Goal: Task Accomplishment & Management: Complete application form

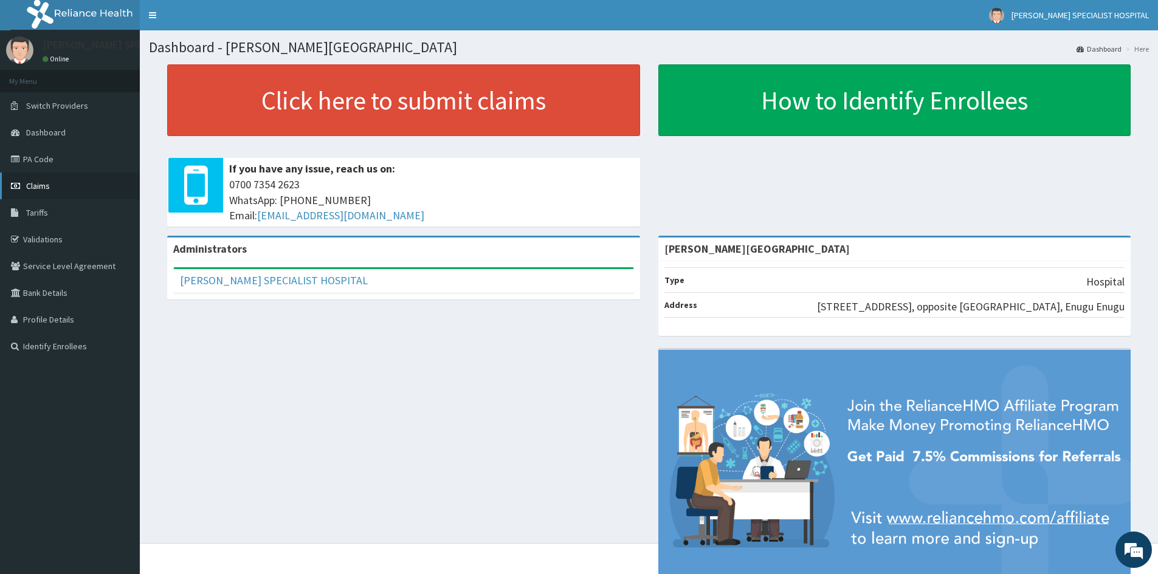
click at [42, 185] on span "Claims" at bounding box center [38, 186] width 24 height 11
click at [42, 159] on link "PA Code" at bounding box center [70, 159] width 140 height 27
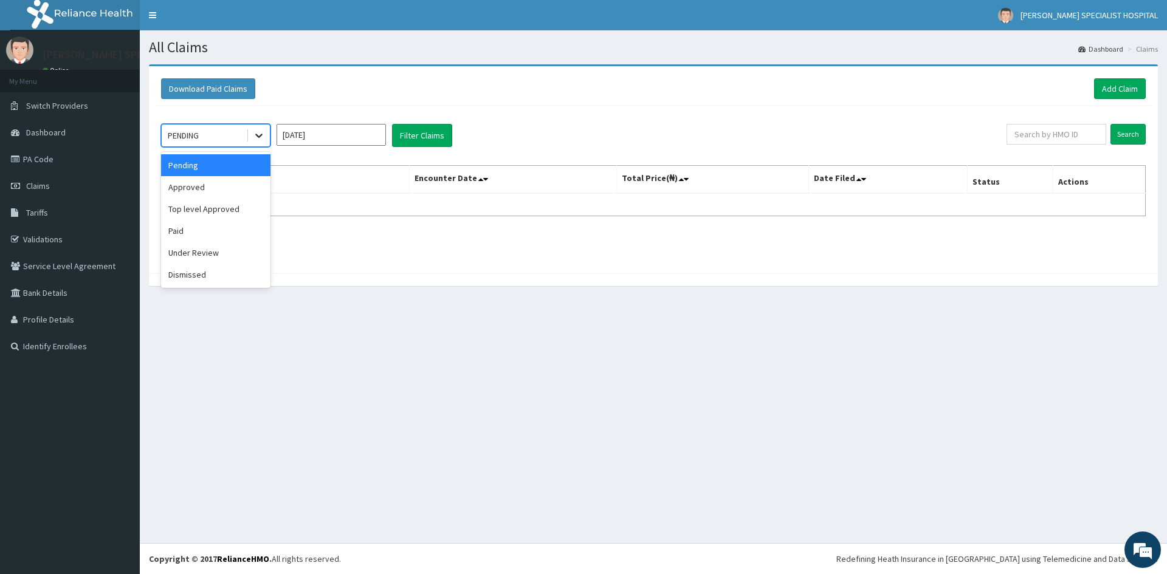
click at [258, 133] on icon at bounding box center [259, 135] width 12 height 12
click at [357, 139] on input "Sep 2025" at bounding box center [331, 135] width 109 height 22
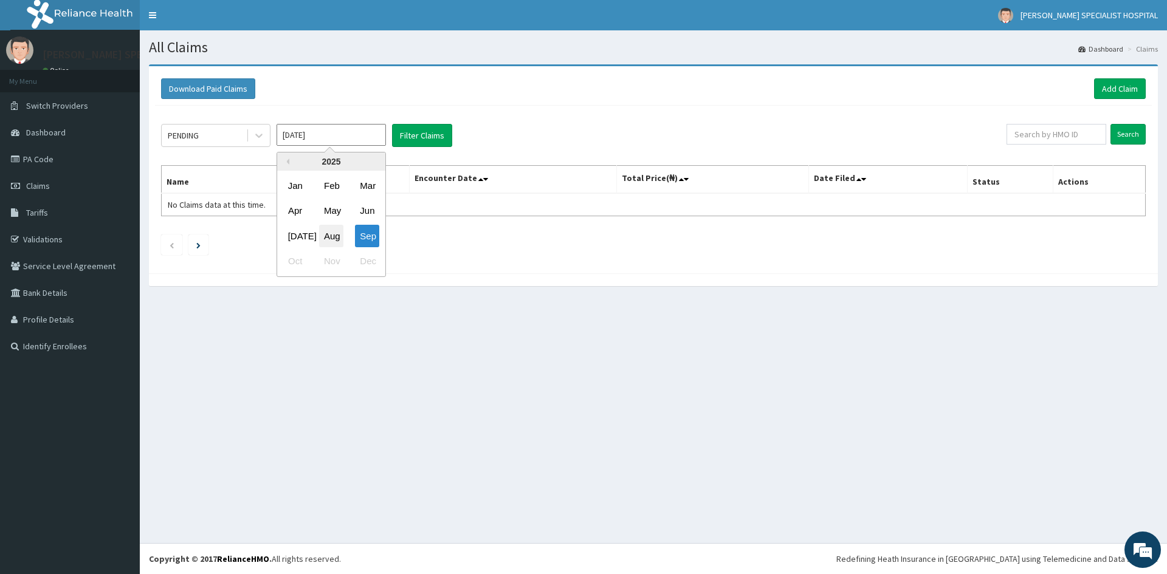
click at [337, 239] on div "Aug" at bounding box center [331, 236] width 24 height 22
type input "Aug 2025"
click at [263, 137] on icon at bounding box center [259, 135] width 12 height 12
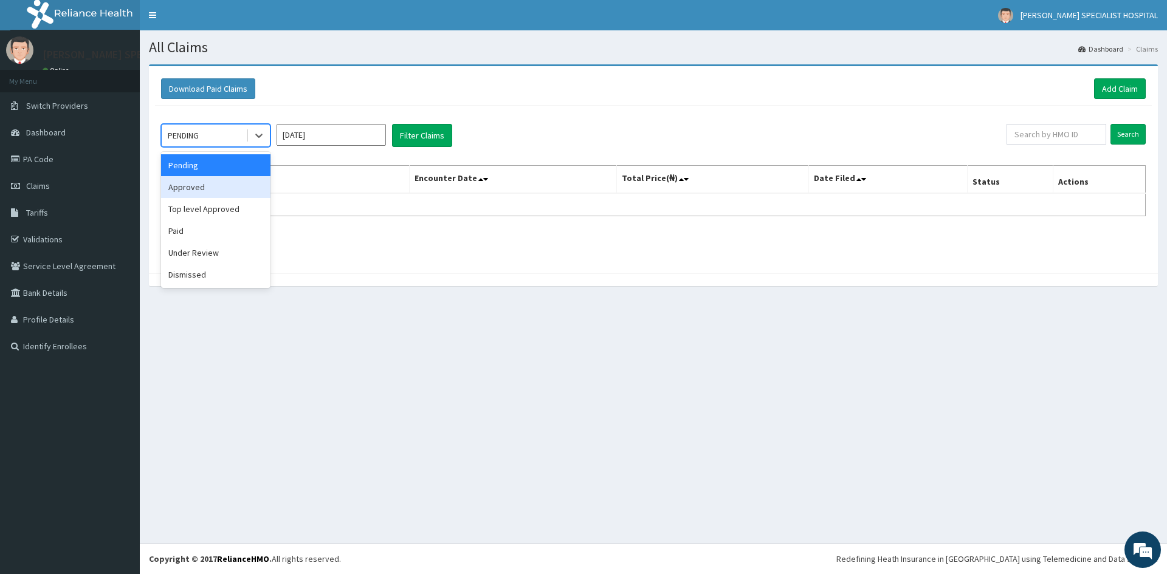
click at [214, 191] on div "Approved" at bounding box center [215, 187] width 109 height 22
click at [436, 144] on button "Filter Claims" at bounding box center [422, 135] width 60 height 23
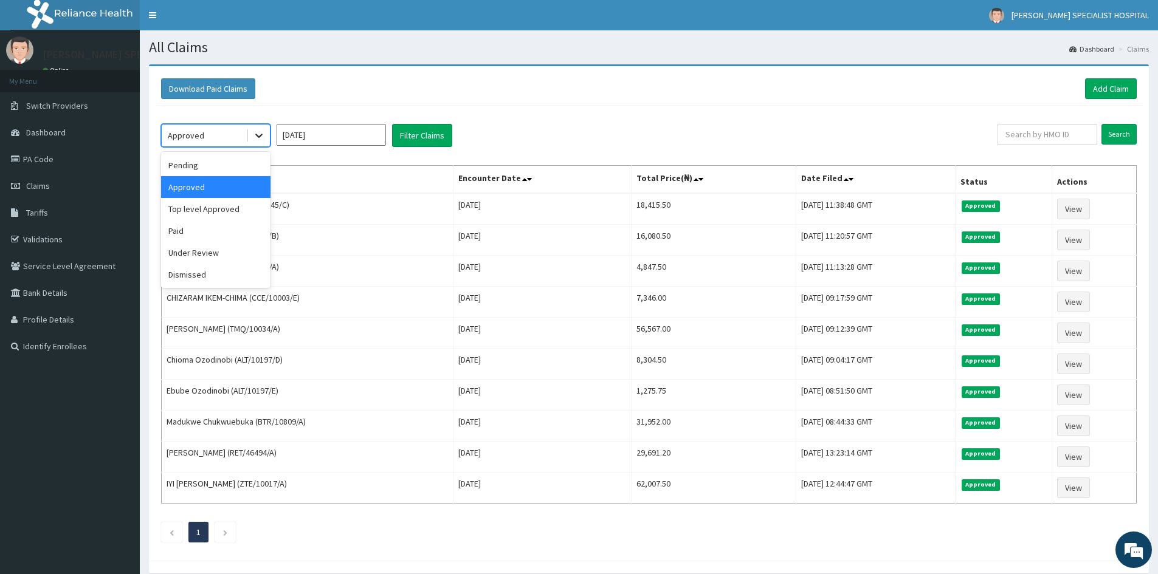
drag, startPoint x: 258, startPoint y: 135, endPoint x: 269, endPoint y: 142, distance: 12.3
click at [259, 135] on icon at bounding box center [259, 135] width 12 height 12
click at [208, 228] on div "Paid" at bounding box center [215, 231] width 109 height 22
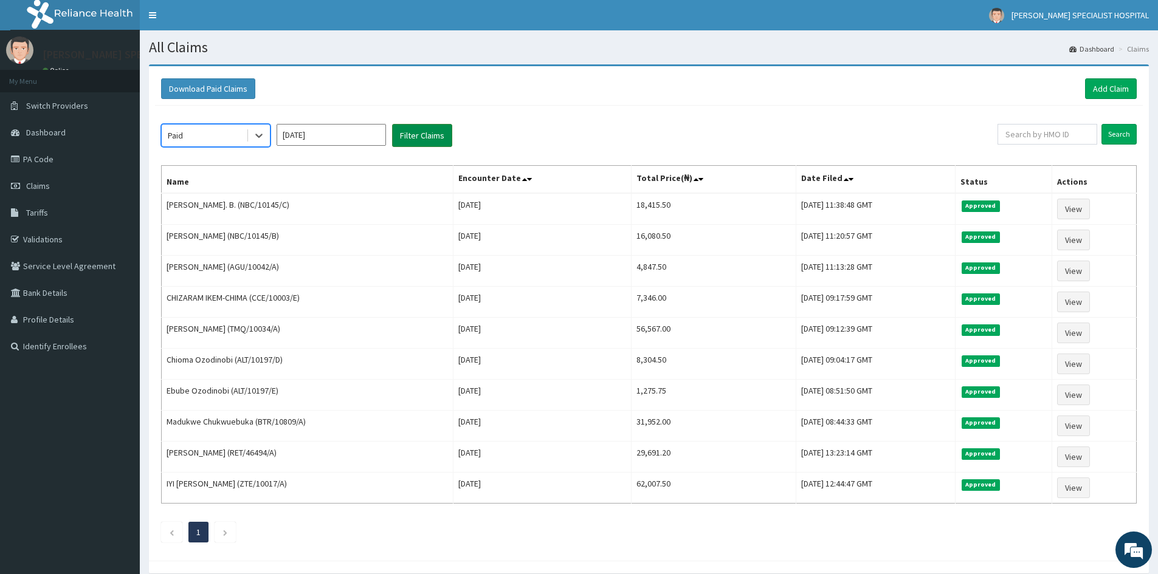
click at [416, 138] on button "Filter Claims" at bounding box center [422, 135] width 60 height 23
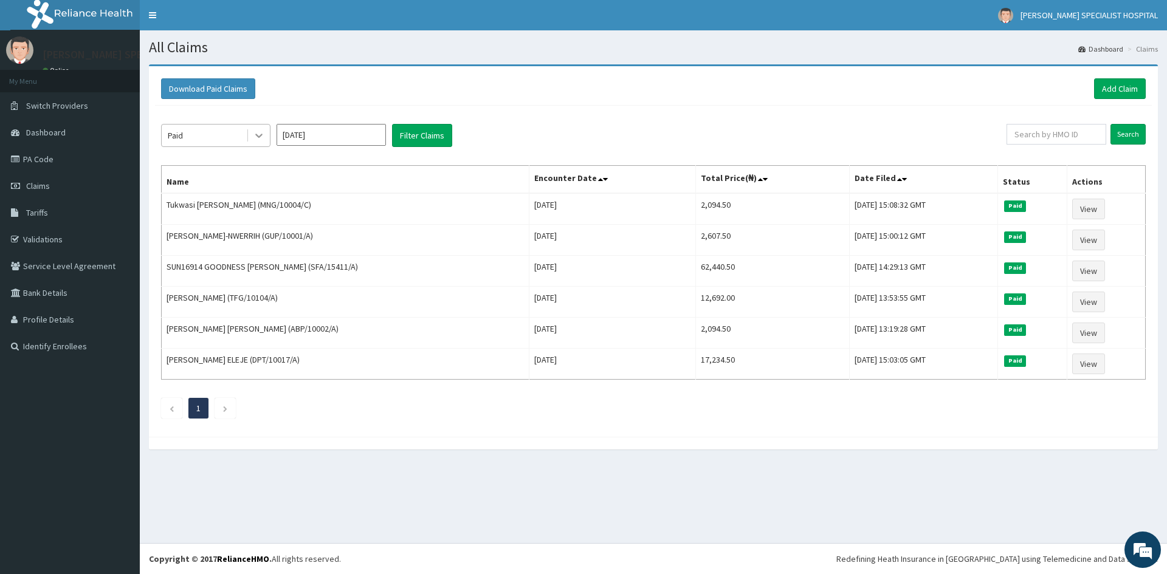
click at [254, 138] on icon at bounding box center [259, 135] width 12 height 12
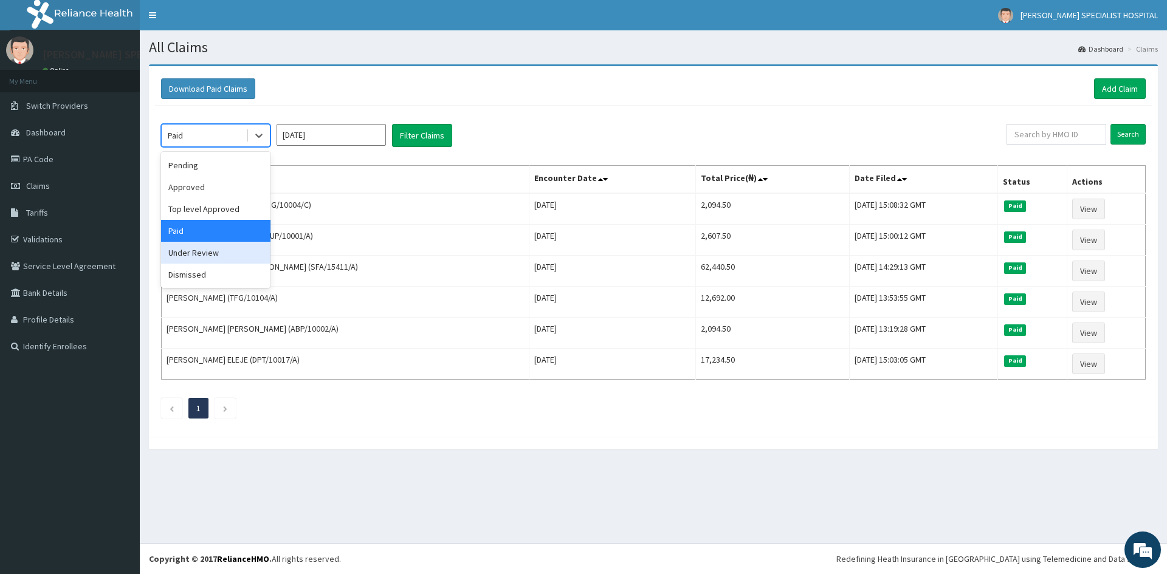
click at [215, 258] on div "Under Review" at bounding box center [215, 253] width 109 height 22
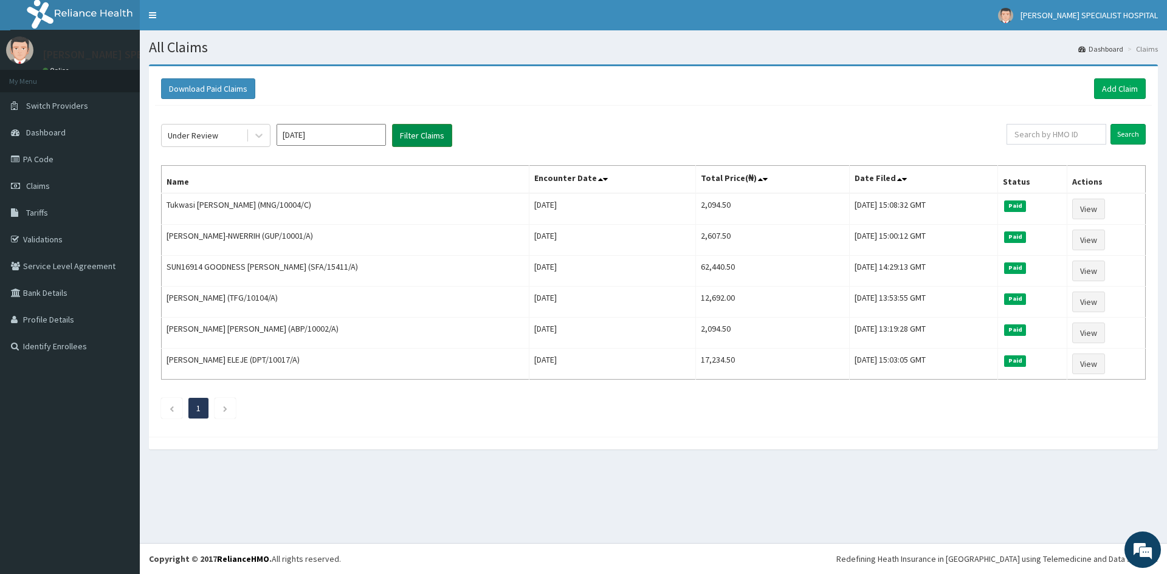
drag, startPoint x: 416, startPoint y: 136, endPoint x: 407, endPoint y: 139, distance: 9.8
click at [415, 137] on button "Filter Claims" at bounding box center [422, 135] width 60 height 23
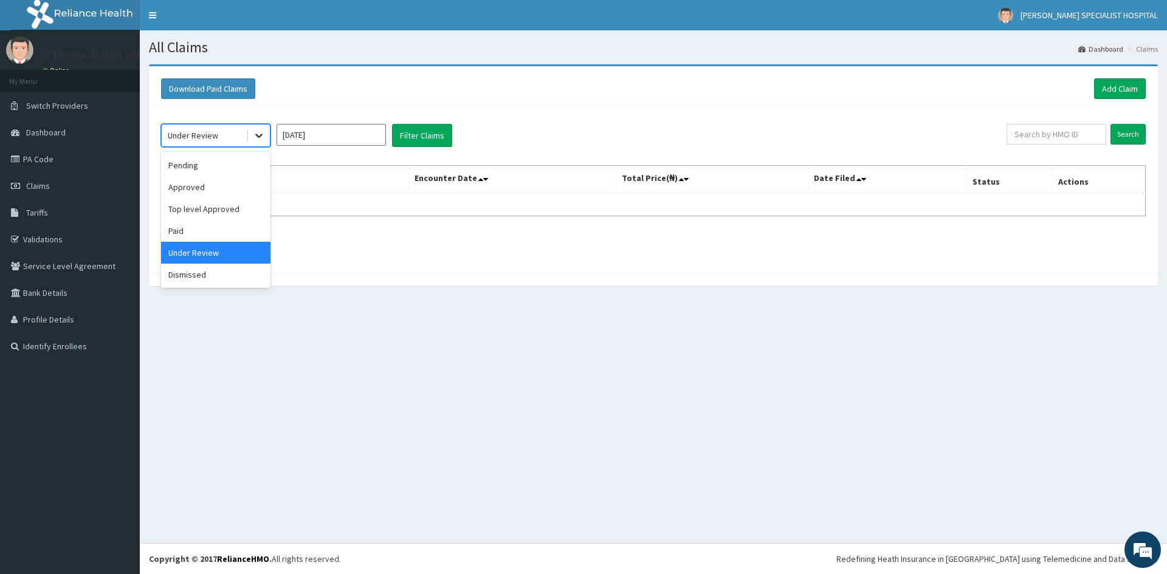
click at [259, 136] on icon at bounding box center [259, 135] width 12 height 12
click at [210, 216] on div "Top level Approved" at bounding box center [215, 209] width 109 height 22
click at [415, 140] on button "Filter Claims" at bounding box center [422, 135] width 60 height 23
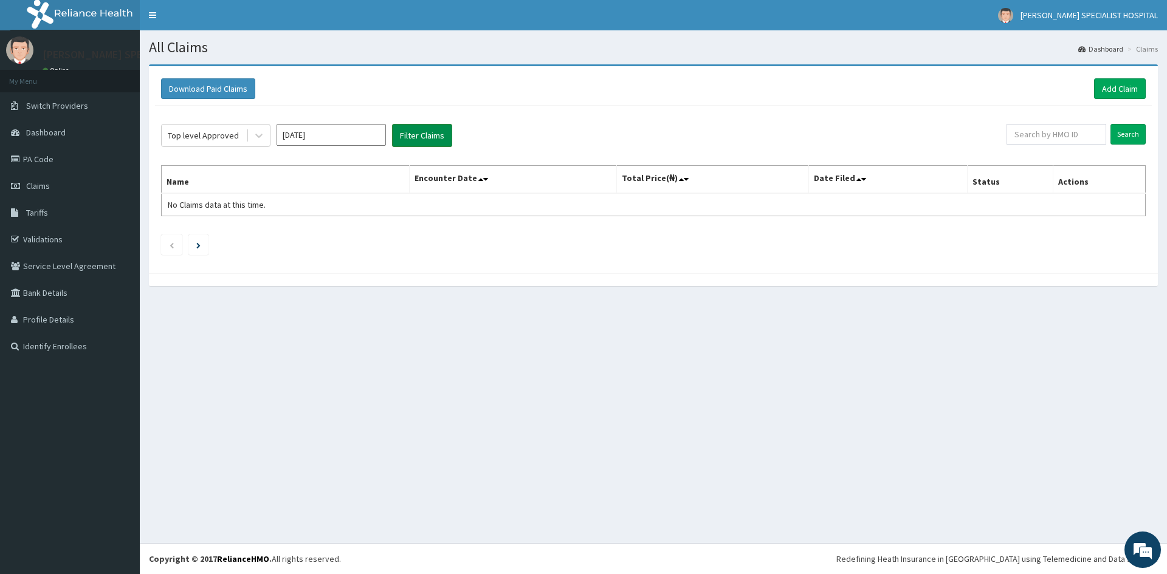
click at [411, 136] on button "Filter Claims" at bounding box center [422, 135] width 60 height 23
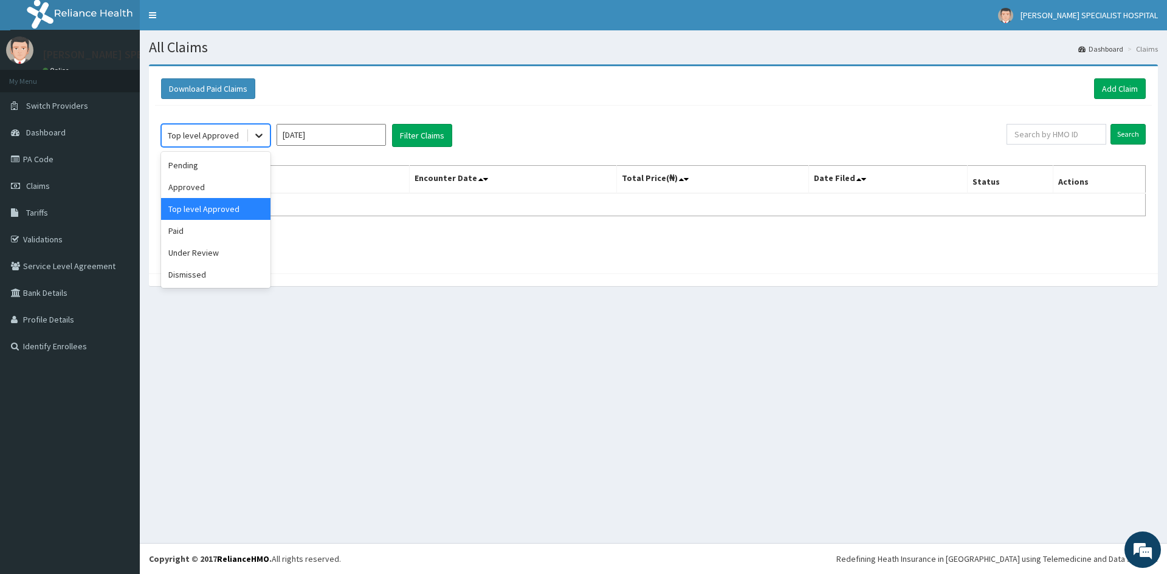
click at [262, 136] on icon at bounding box center [258, 136] width 7 height 4
click at [220, 274] on div "Dismissed" at bounding box center [215, 275] width 109 height 22
click at [419, 131] on button "Filter Claims" at bounding box center [422, 135] width 60 height 23
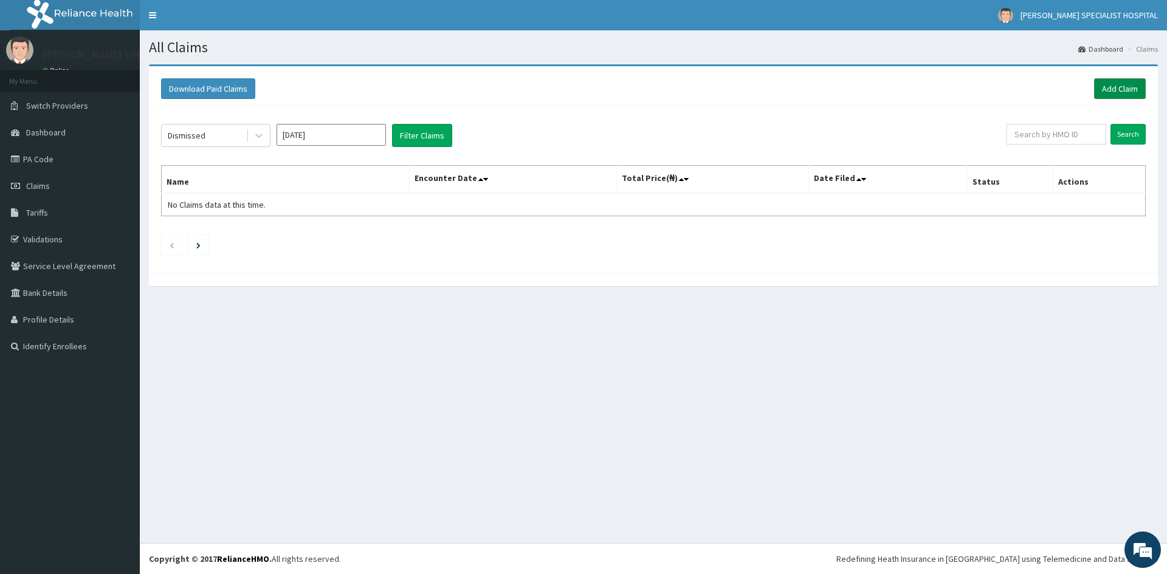
click at [1127, 86] on link "Add Claim" at bounding box center [1120, 88] width 52 height 21
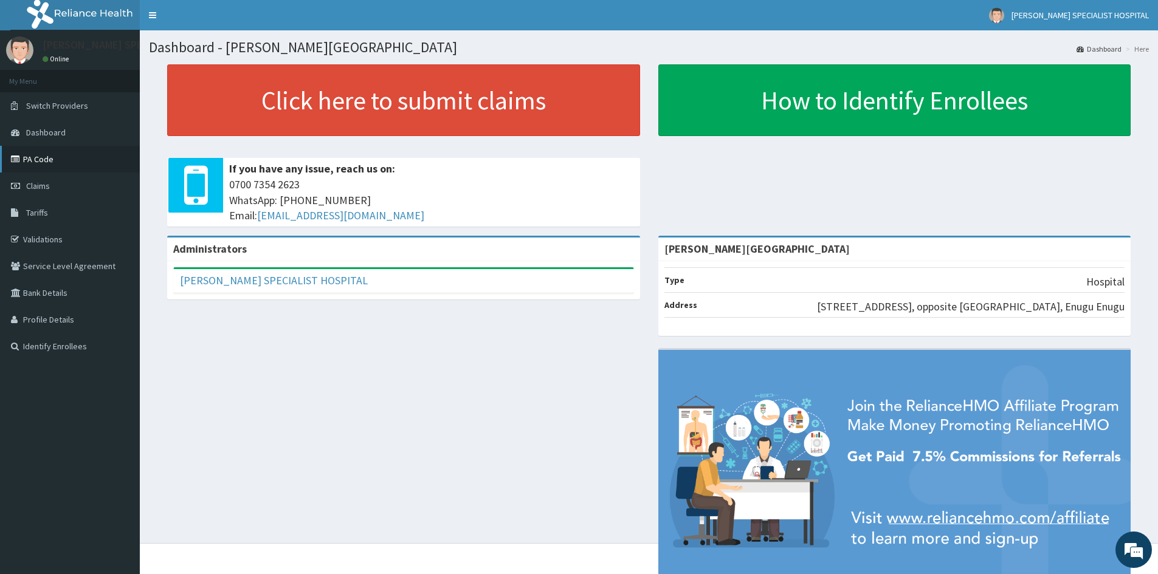
click at [44, 157] on link "PA Code" at bounding box center [70, 159] width 140 height 27
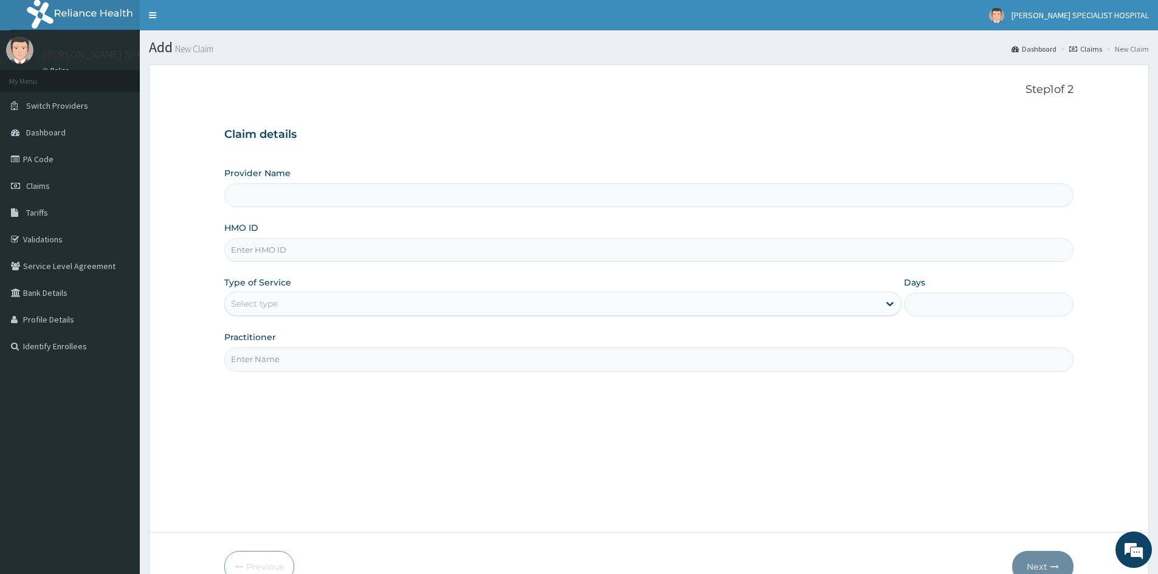
click at [263, 255] on input "HMO ID" at bounding box center [648, 250] width 849 height 24
paste input "NBC/10145/C"
type input "NBC/10145/C"
type input "[PERSON_NAME][GEOGRAPHIC_DATA]"
type input "NBC/10145/C"
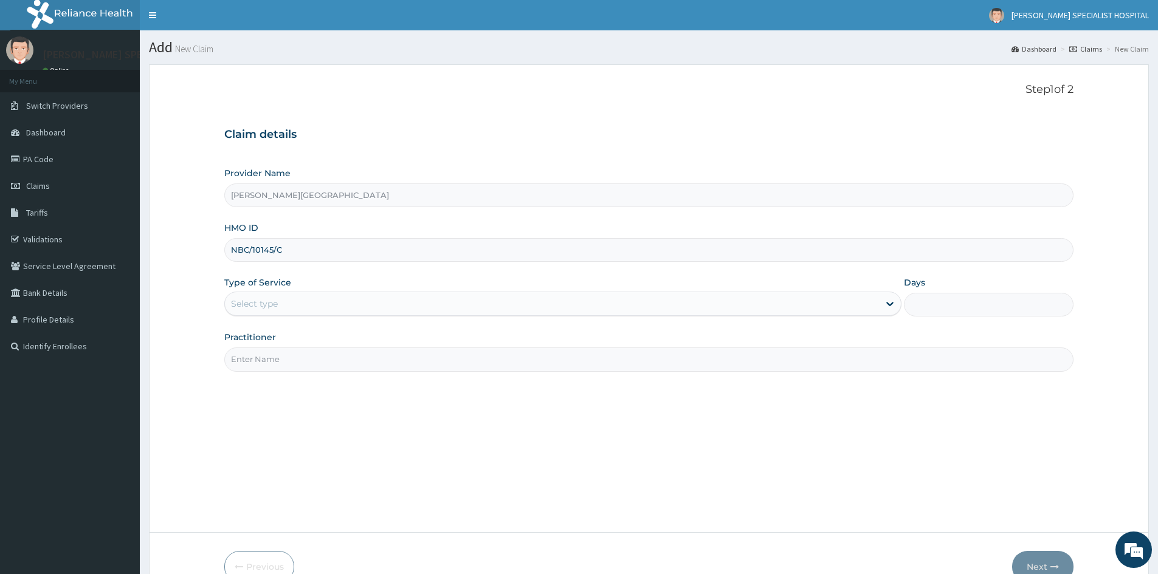
click at [260, 309] on div "Select type" at bounding box center [254, 304] width 47 height 12
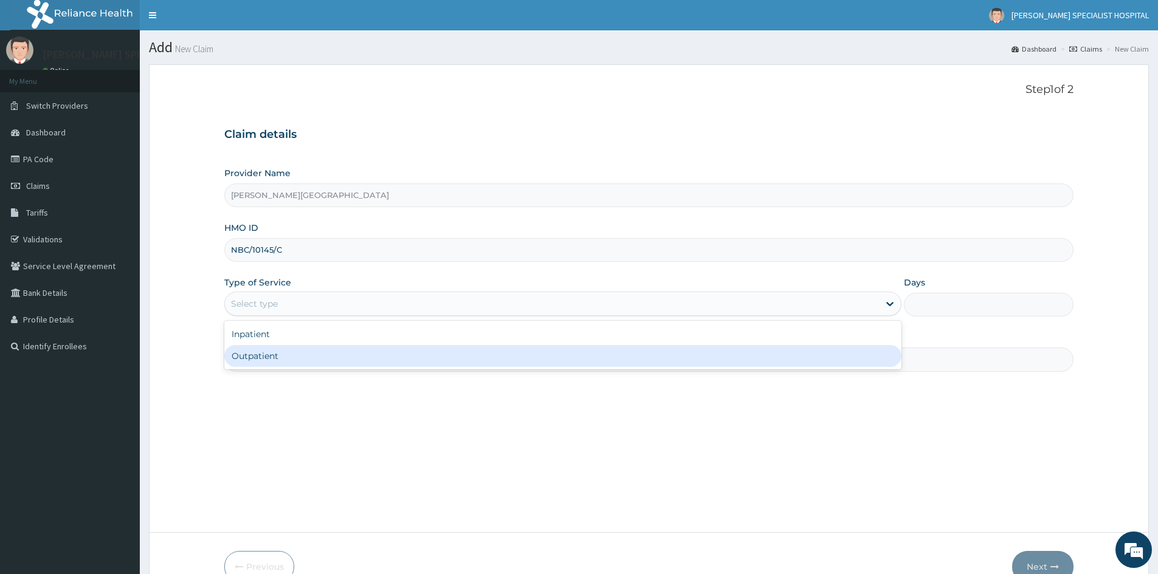
click at [244, 352] on div "Outpatient" at bounding box center [562, 356] width 677 height 22
type input "1"
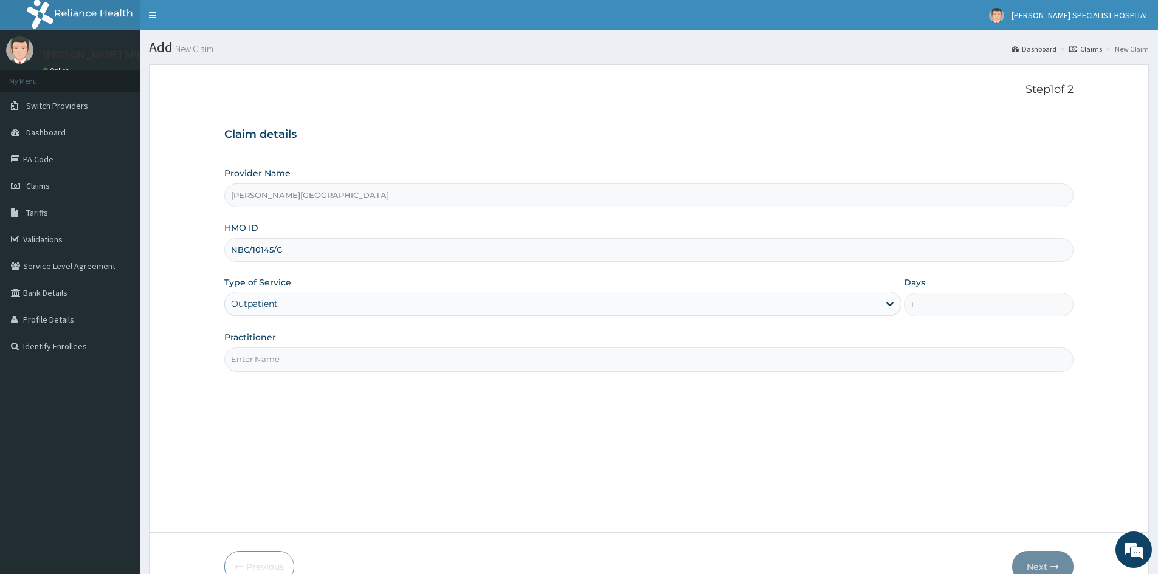
click at [238, 354] on input "Practitioner" at bounding box center [648, 360] width 849 height 24
type input "DR [PERSON_NAME]"
click at [1028, 568] on button "Next" at bounding box center [1042, 567] width 61 height 32
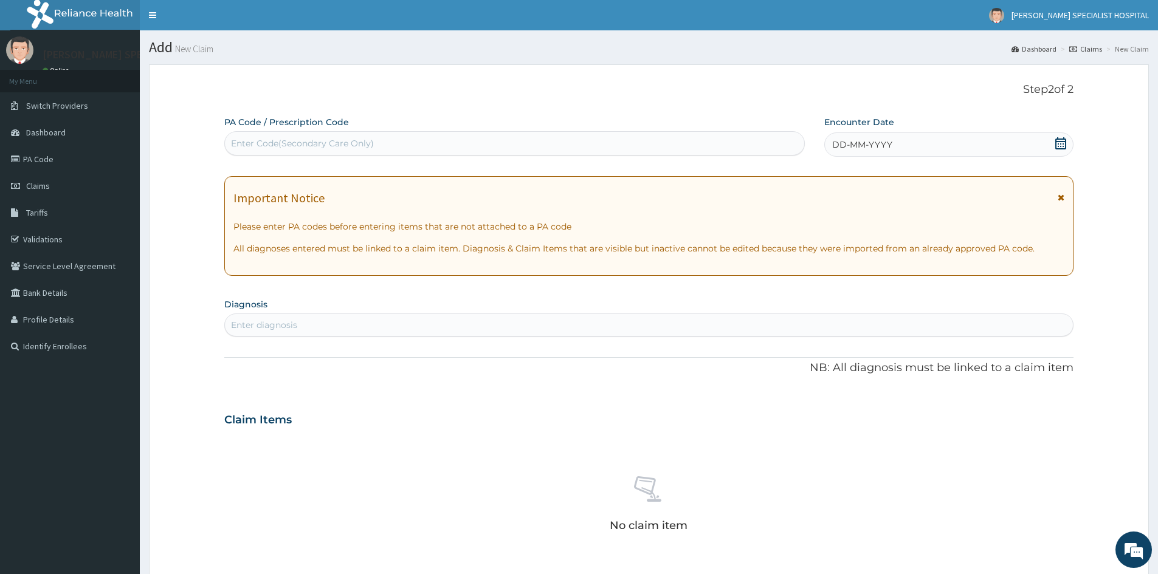
click at [1058, 141] on icon at bounding box center [1060, 143] width 11 height 12
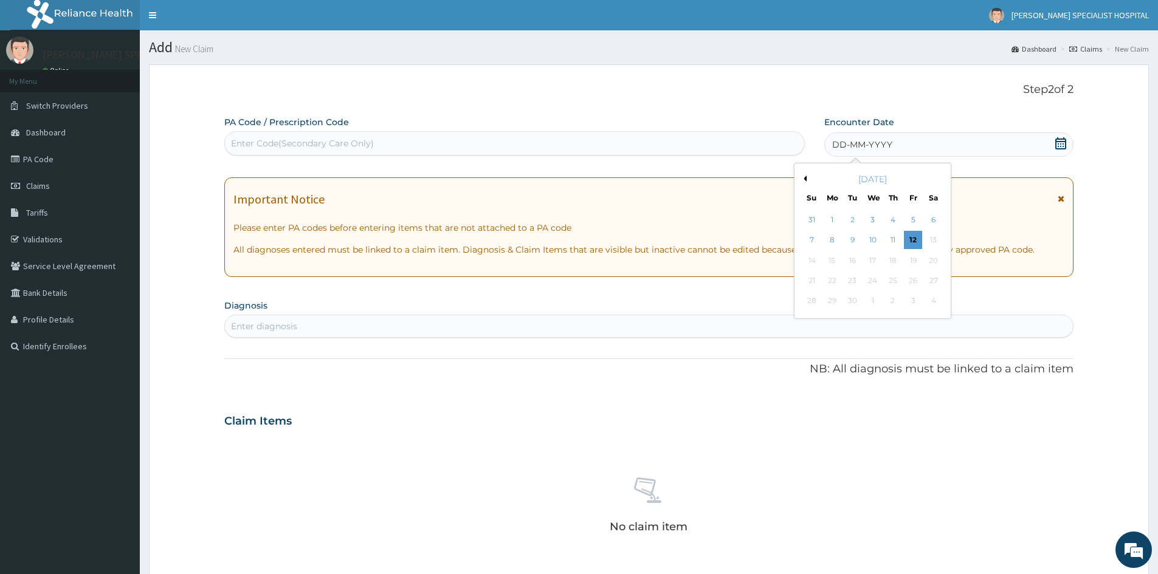
click at [805, 178] on button "Previous Month" at bounding box center [804, 179] width 6 height 6
click at [915, 284] on div "22" at bounding box center [914, 281] width 18 height 18
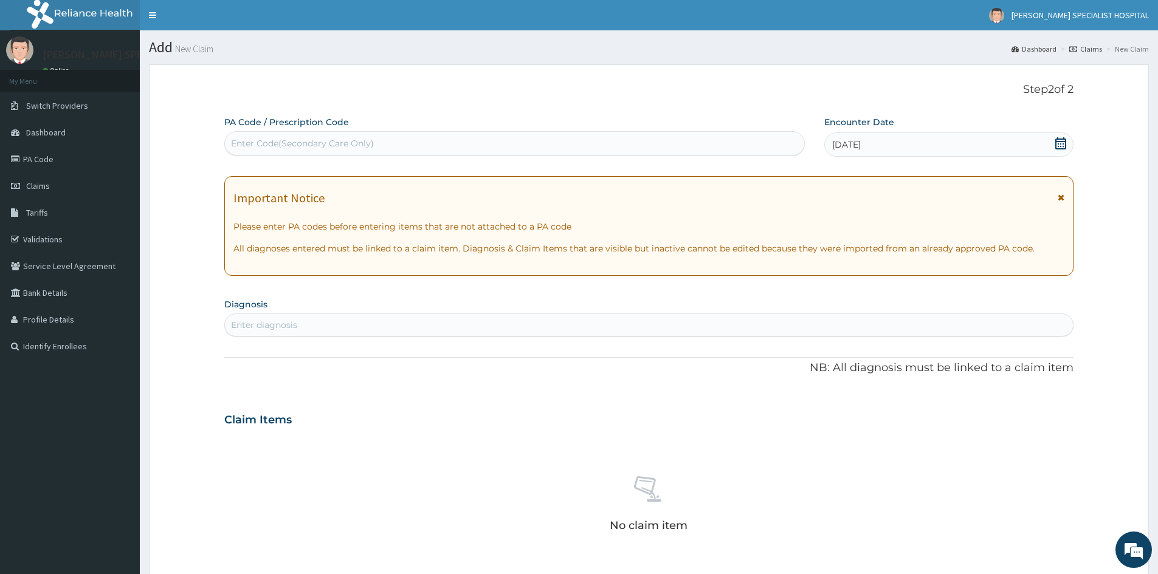
click at [258, 143] on div "Enter Code(Secondary Care Only)" at bounding box center [302, 143] width 143 height 12
paste input "NBC/10145/C"
type input "NBC/10145/C"
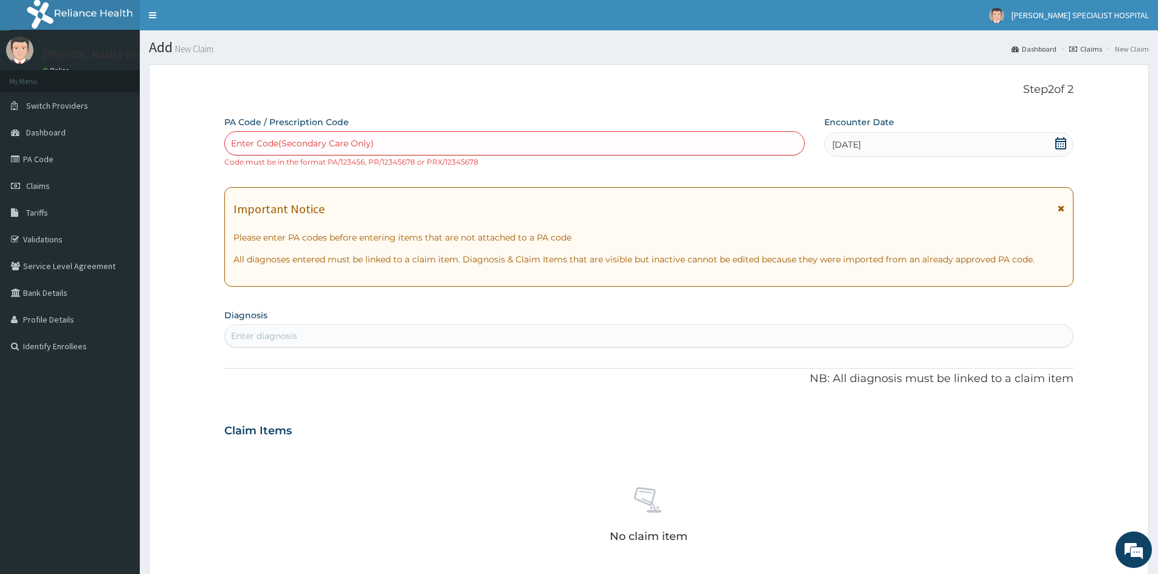
click at [1057, 140] on icon at bounding box center [1061, 143] width 12 height 12
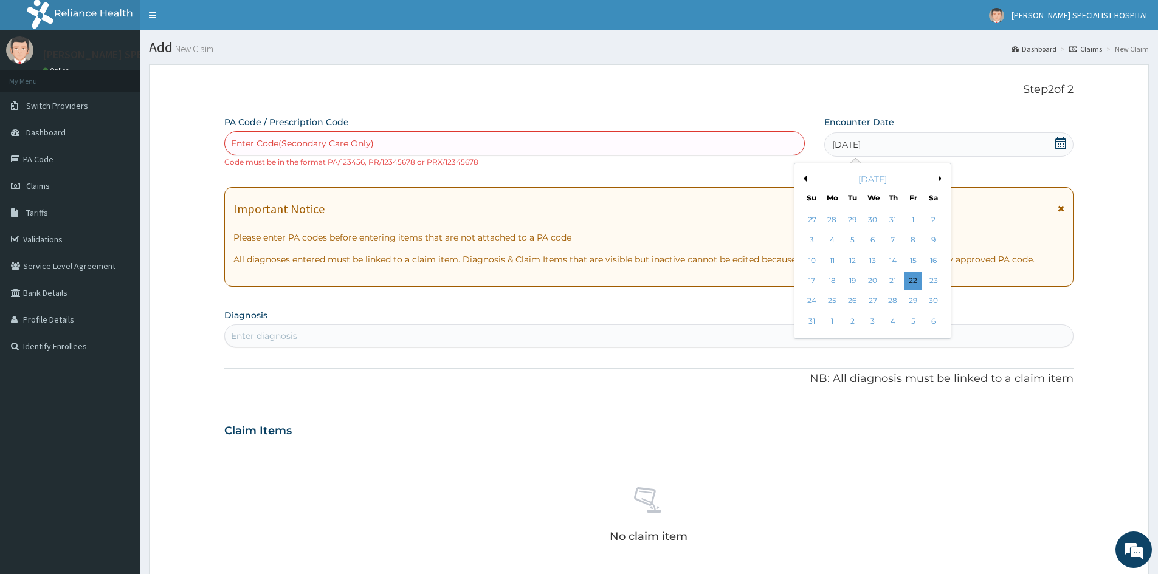
drag, startPoint x: 720, startPoint y: 81, endPoint x: 729, endPoint y: 89, distance: 12.5
click at [720, 81] on form "Step 2 of 2 PA Code / Prescription Code Enter Code(Secondary Care Only) Code mu…" at bounding box center [649, 447] width 1000 height 767
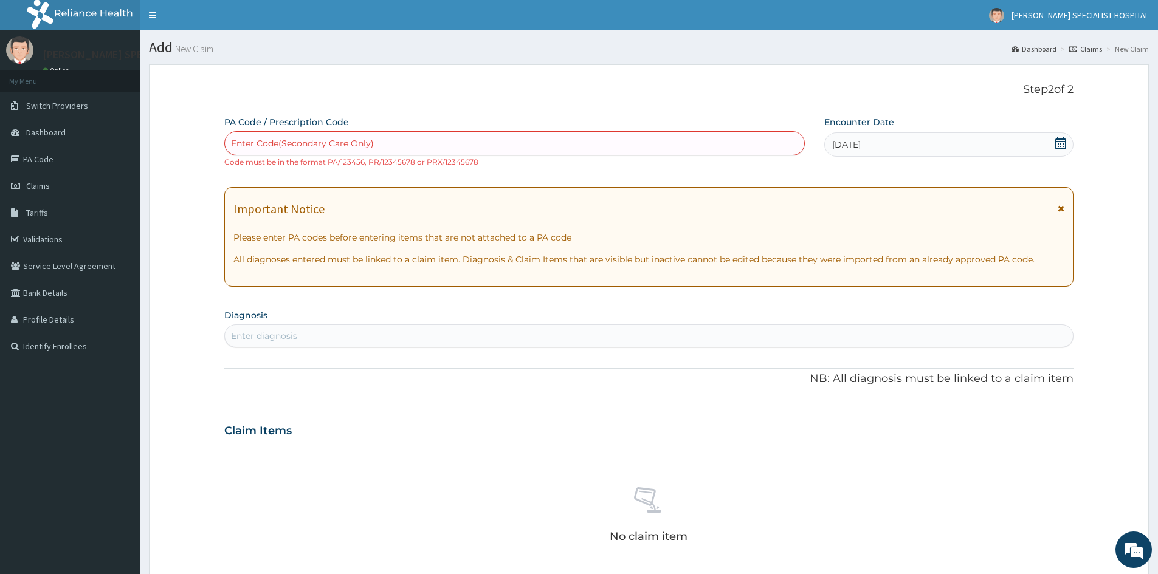
click at [391, 145] on div "Enter Code(Secondary Care Only)" at bounding box center [514, 143] width 579 height 19
paste input "NBC/10145/C"
click at [385, 161] on div "Please confirm that PA code or Prescription code is correct." at bounding box center [514, 173] width 581 height 27
click at [409, 171] on div "Please confirm that PA code or Prescription code is correct." at bounding box center [514, 174] width 581 height 22
type input "NBC/10145/C"
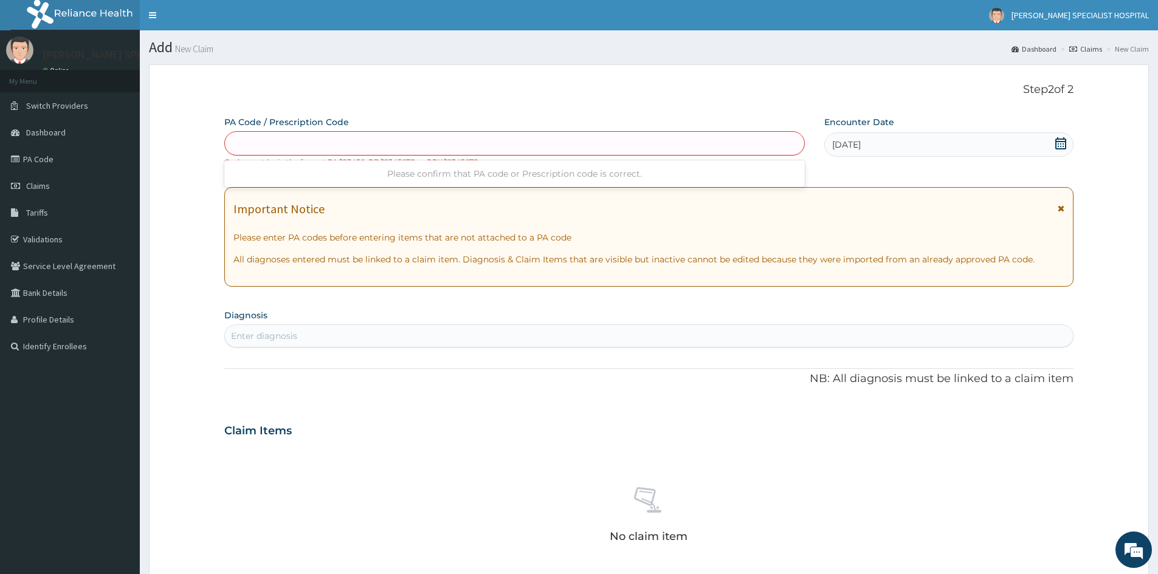
click at [363, 66] on form "Step 2 of 2 PA Code / Prescription Code Use Up and Down to choose options, pres…" at bounding box center [649, 447] width 1000 height 767
click at [268, 148] on div "Enter Code(Secondary Care Only)" at bounding box center [302, 143] width 143 height 12
paste input "PA/A1CF0E"
type input "PA/A1CF0E"
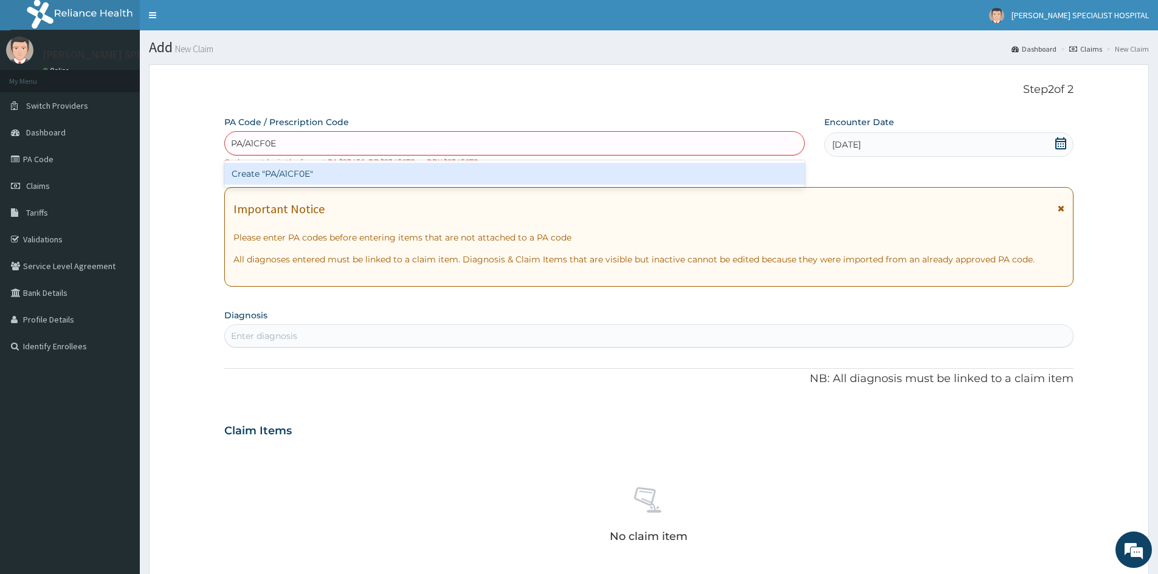
click at [294, 169] on div "Create "PA/A1CF0E"" at bounding box center [514, 174] width 581 height 22
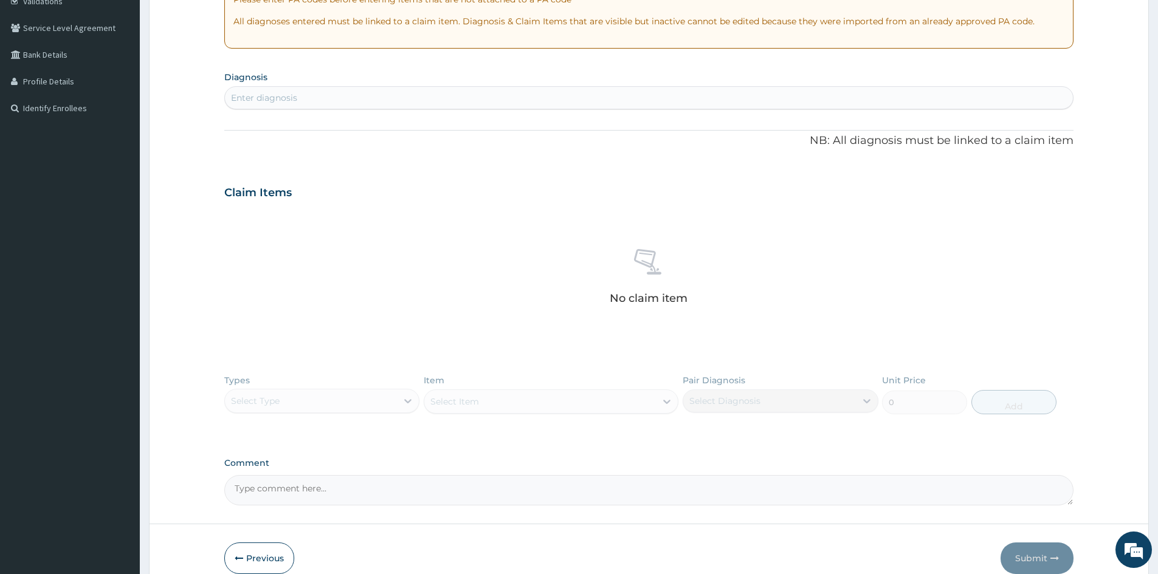
scroll to position [243, 0]
click at [256, 554] on button "Previous" at bounding box center [259, 554] width 70 height 32
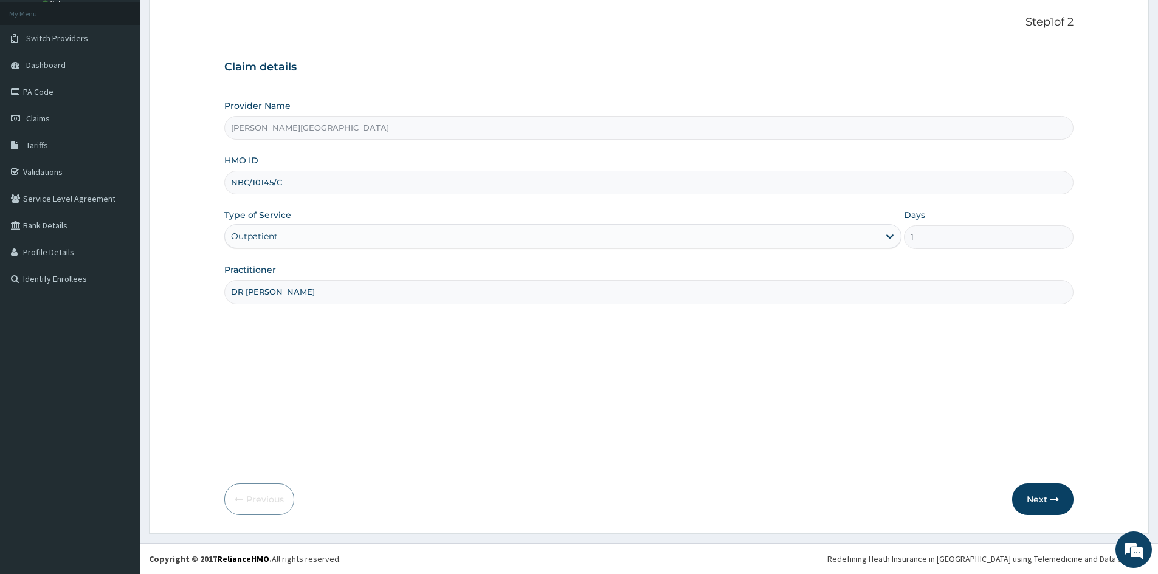
drag, startPoint x: 281, startPoint y: 182, endPoint x: 238, endPoint y: 188, distance: 44.1
click at [227, 182] on input "NBC/10145/C" at bounding box center [648, 183] width 849 height 24
paste input "F"
type input "NBC/10145/F"
click at [1038, 496] on button "Next" at bounding box center [1042, 500] width 61 height 32
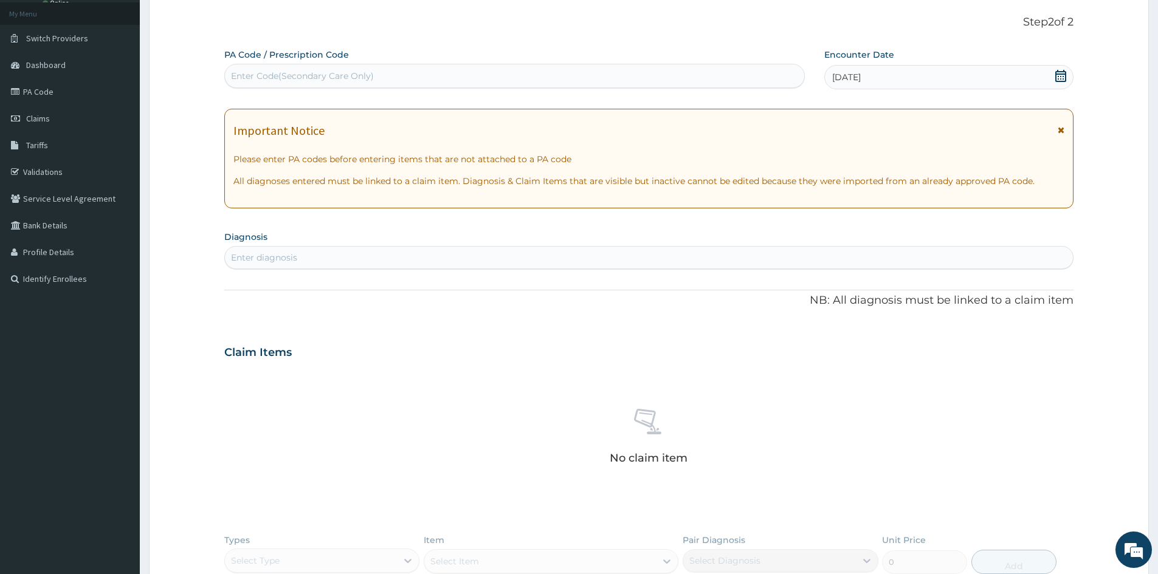
click at [291, 69] on div "Enter Code(Secondary Care Only)" at bounding box center [514, 75] width 579 height 19
paste input "PA/71BA85"
type input "PA/71BA85"
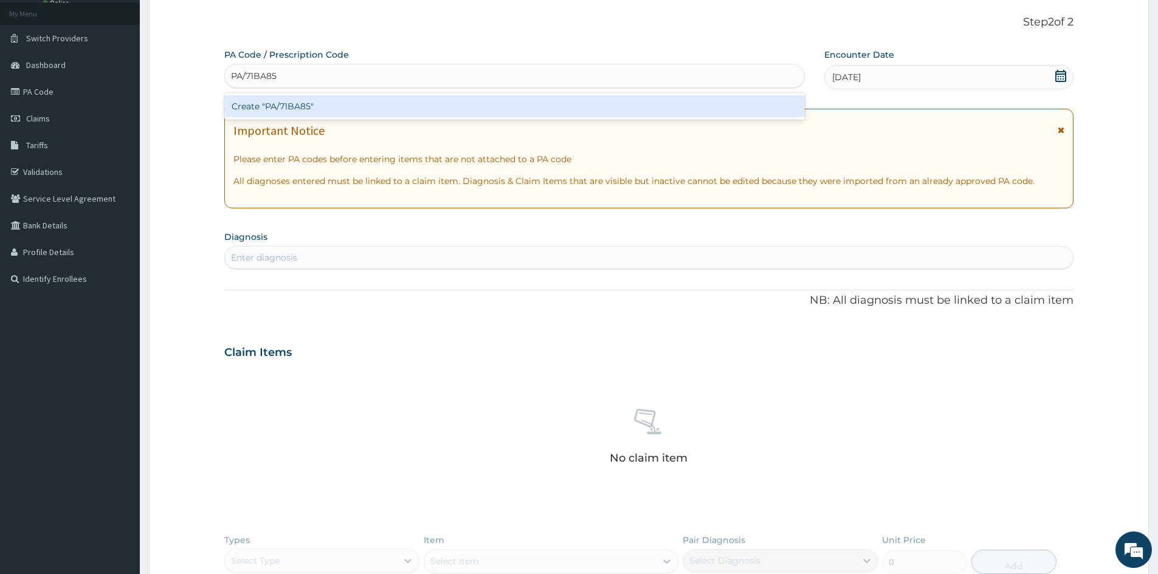
click at [272, 113] on div "Create "PA/71BA85"" at bounding box center [514, 106] width 581 height 22
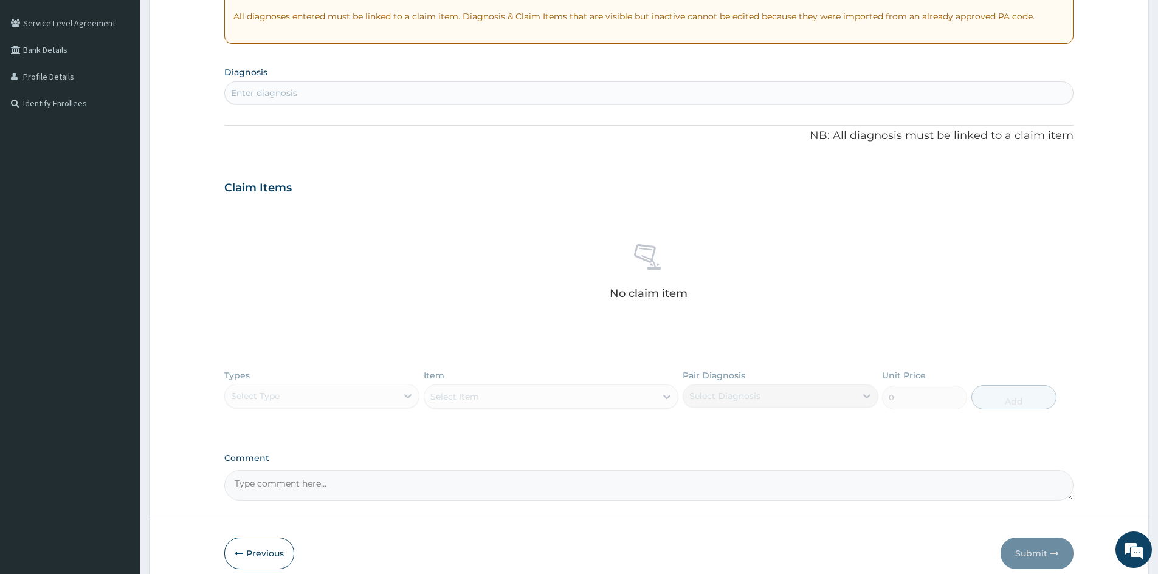
scroll to position [250, 0]
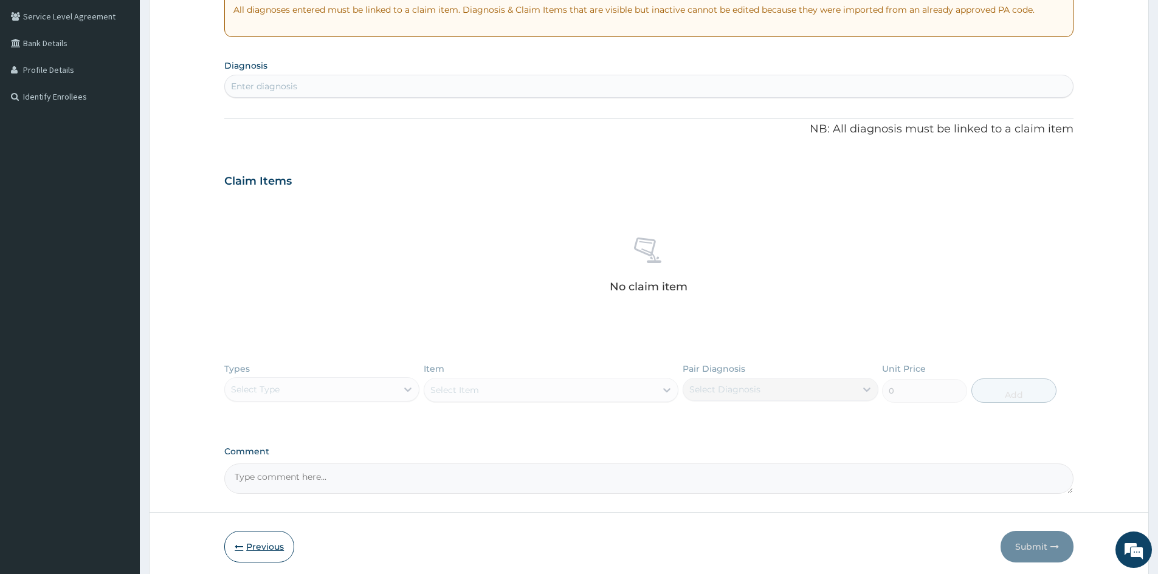
click at [252, 546] on button "Previous" at bounding box center [259, 547] width 70 height 32
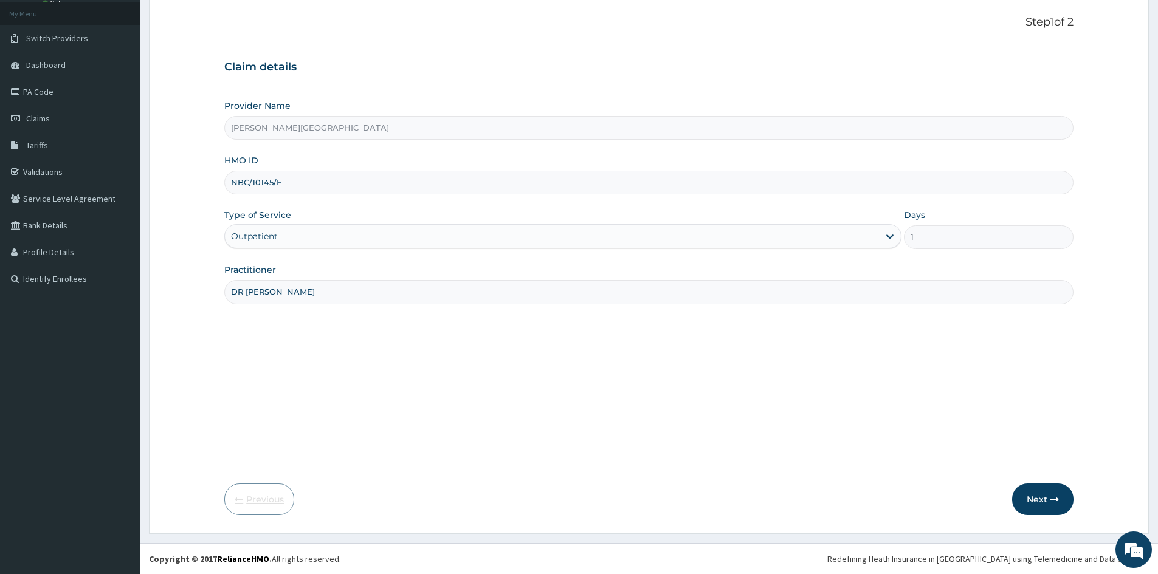
scroll to position [67, 0]
drag, startPoint x: 281, startPoint y: 182, endPoint x: 248, endPoint y: 170, distance: 35.8
click at [229, 175] on input "NBC/10145/F" at bounding box center [648, 183] width 849 height 24
drag, startPoint x: 288, startPoint y: 182, endPoint x: 236, endPoint y: 171, distance: 52.8
click at [232, 173] on input "NBC/10145/F" at bounding box center [648, 183] width 849 height 24
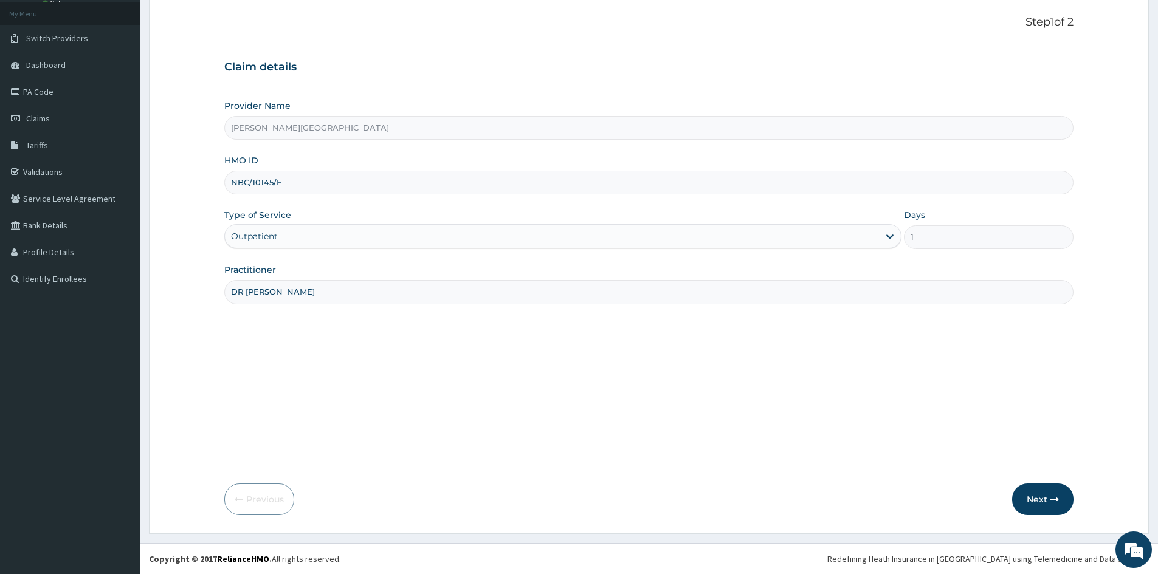
paste input "MCE/10040/A"
type input "MCE/10040/A"
click at [1040, 501] on button "Next" at bounding box center [1042, 500] width 61 height 32
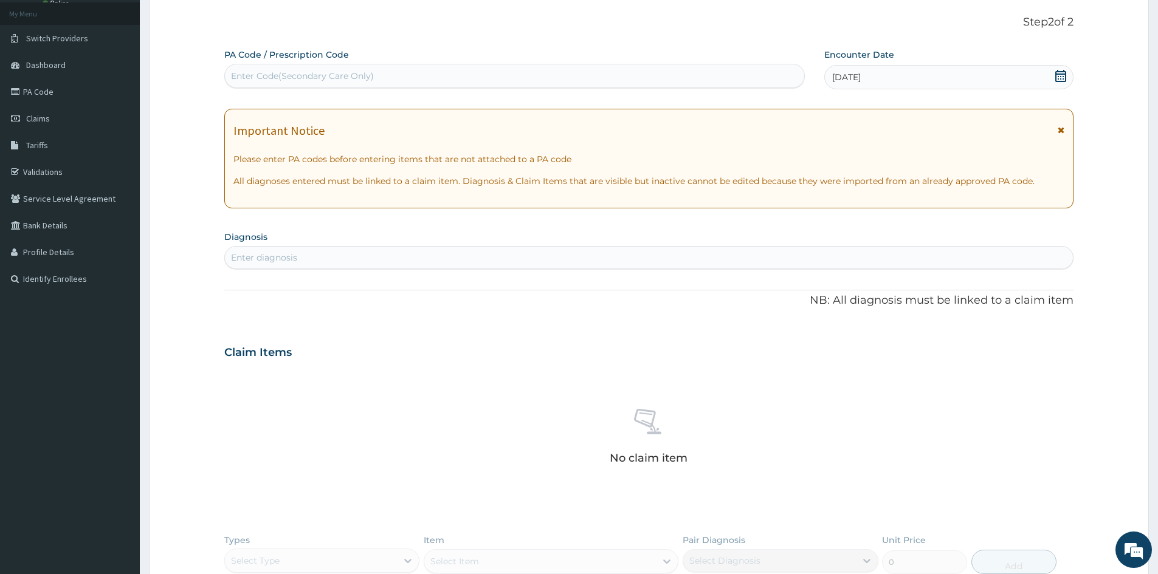
click at [305, 74] on div "Enter Code(Secondary Care Only)" at bounding box center [302, 76] width 143 height 12
paste input "PA/47D6DD"
type input "PA/47D6DD"
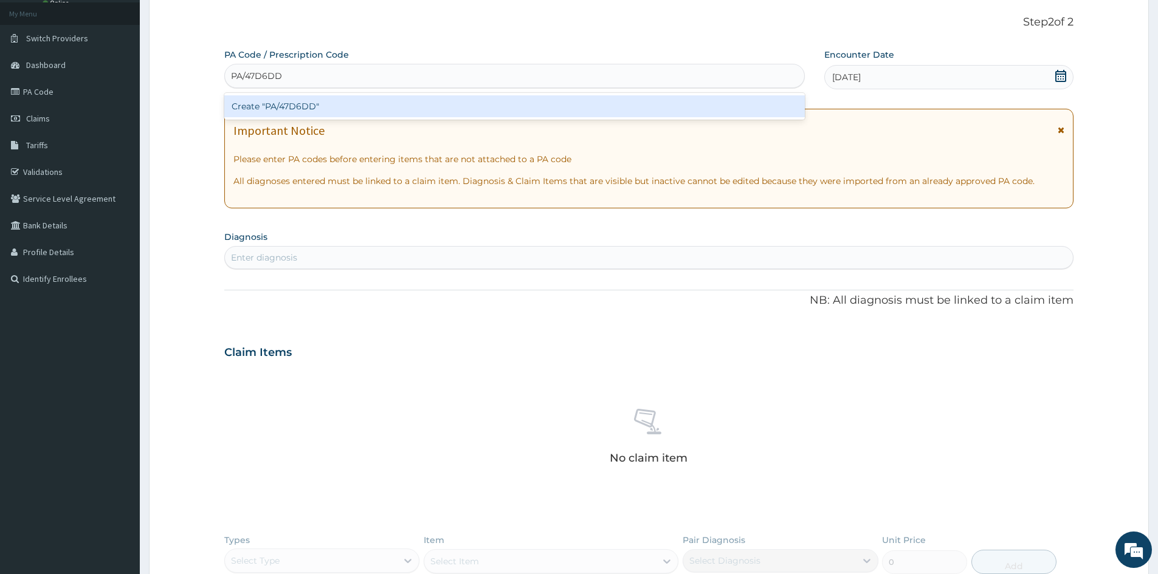
click at [300, 106] on div "Create "PA/47D6DD"" at bounding box center [514, 106] width 581 height 22
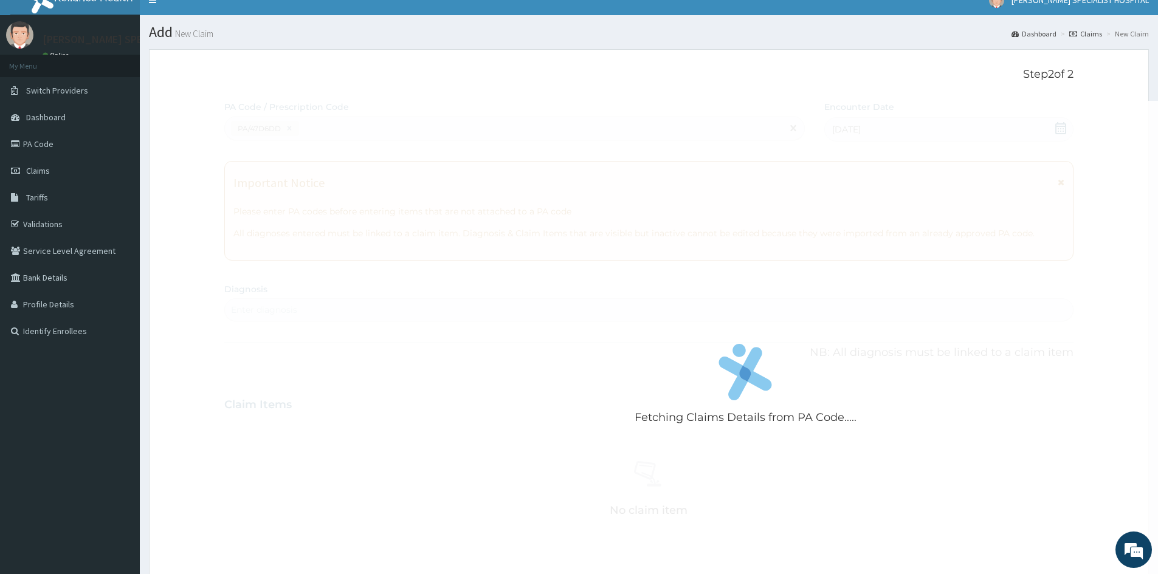
scroll to position [0, 0]
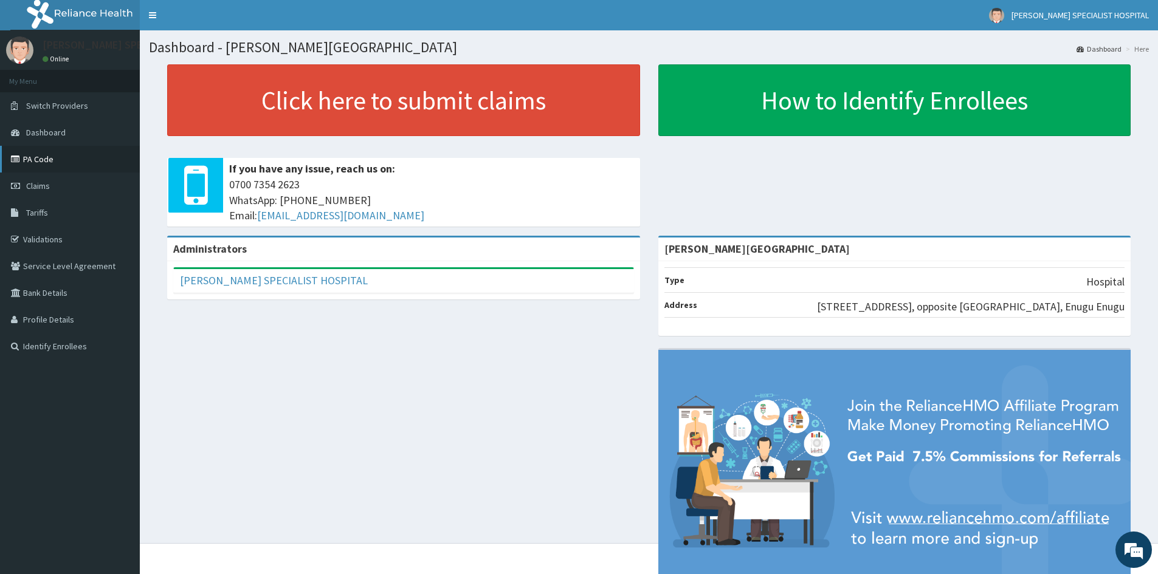
click at [43, 161] on link "PA Code" at bounding box center [70, 159] width 140 height 27
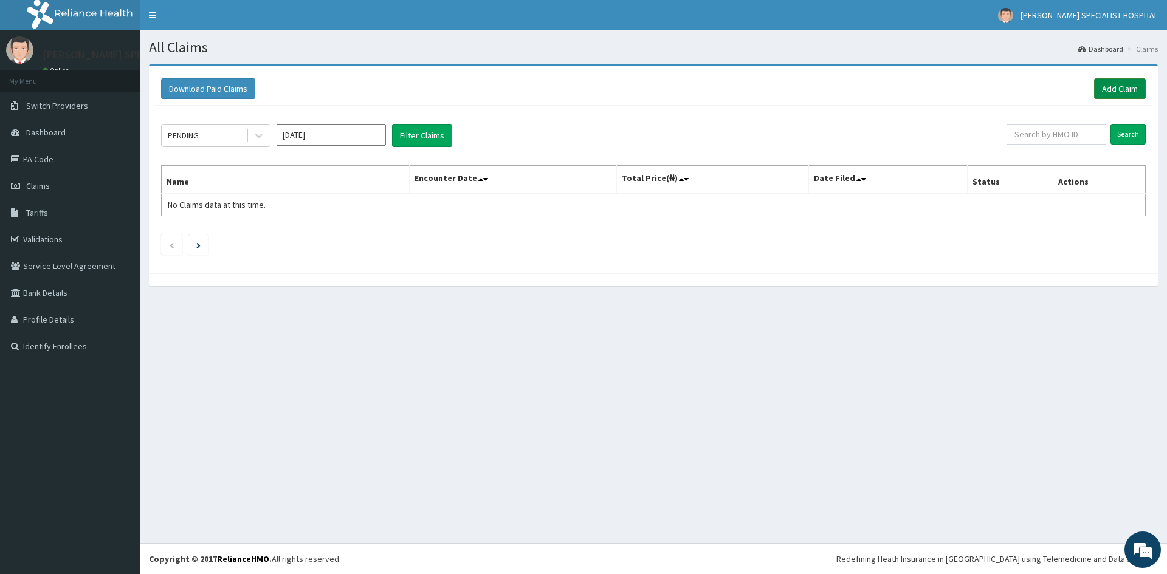
click at [1117, 90] on link "Add Claim" at bounding box center [1120, 88] width 52 height 21
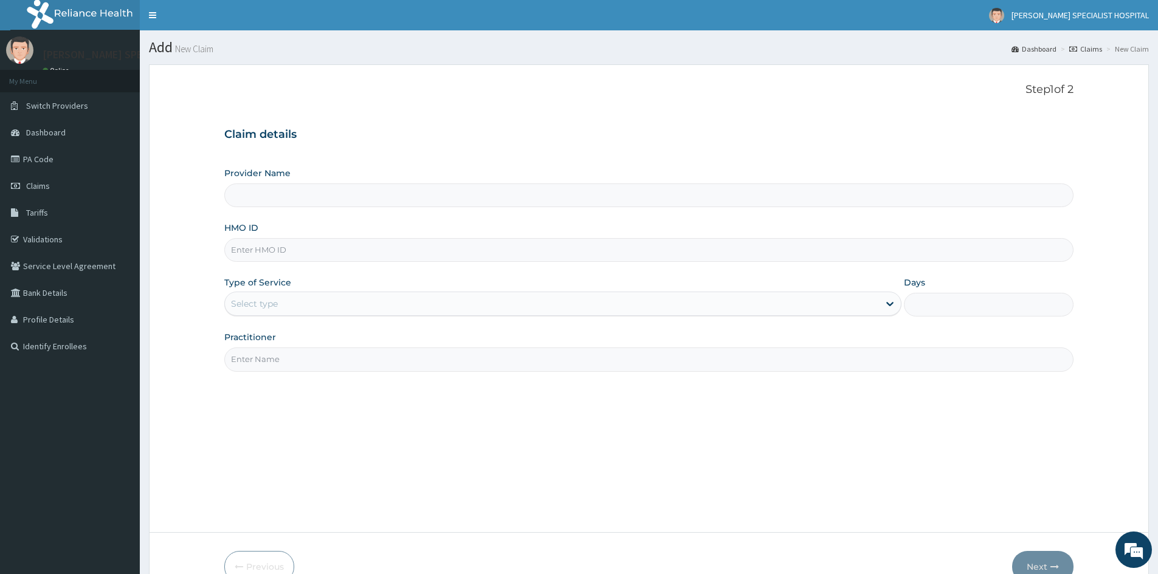
click at [261, 253] on input "HMO ID" at bounding box center [648, 250] width 849 height 24
type input "[PERSON_NAME][GEOGRAPHIC_DATA]"
click at [278, 243] on input "HMO ID" at bounding box center [648, 250] width 849 height 24
paste input "MCE/10040/A"
type input "MCE/10040/A"
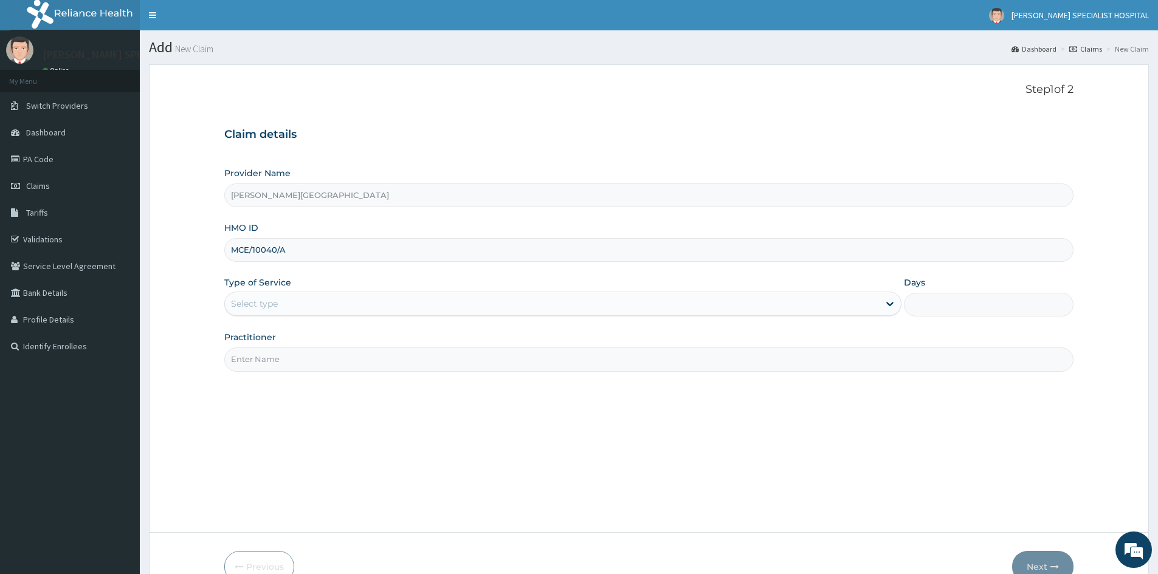
click at [253, 299] on div "Select type" at bounding box center [254, 304] width 47 height 12
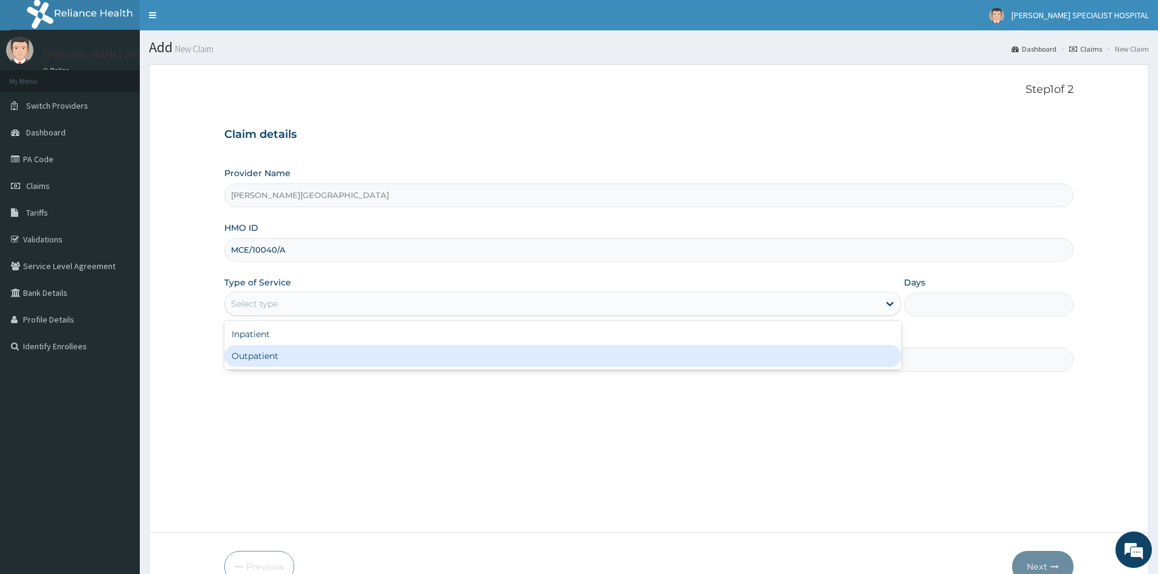
click at [249, 354] on div "Outpatient" at bounding box center [562, 356] width 677 height 22
type input "1"
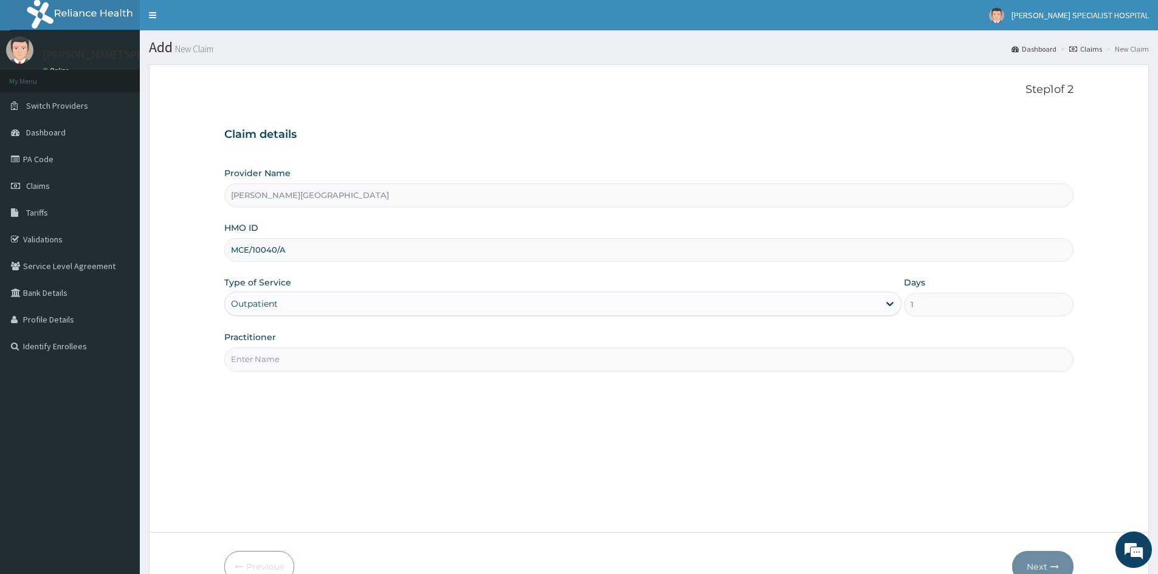
click at [249, 357] on input "Practitioner" at bounding box center [648, 360] width 849 height 24
type input "DR UDEALOR PETER"
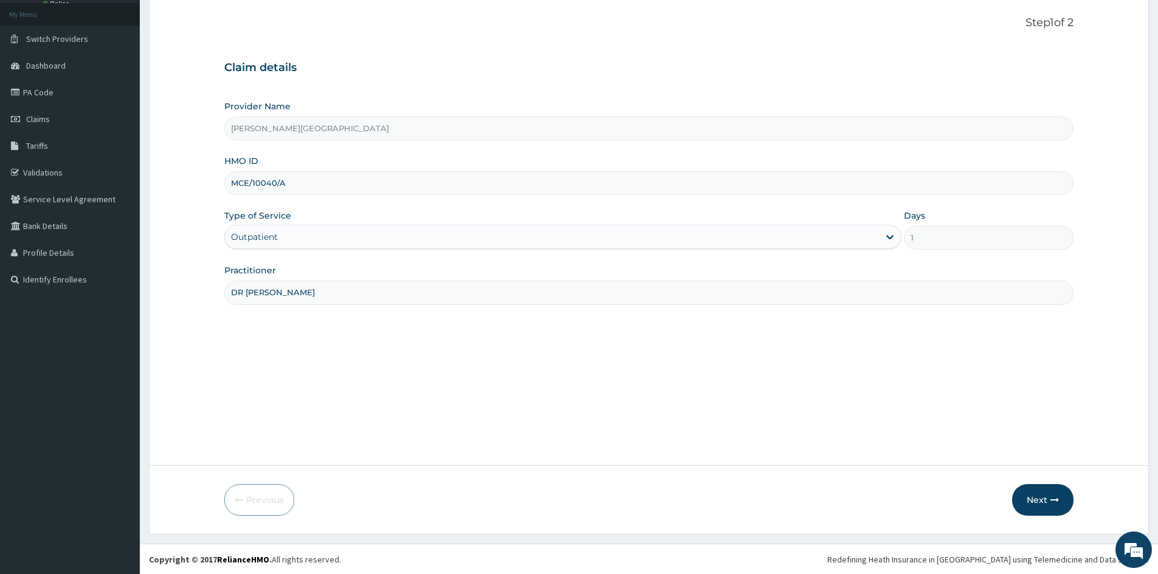
scroll to position [67, 0]
click at [1036, 505] on button "Next" at bounding box center [1042, 500] width 61 height 32
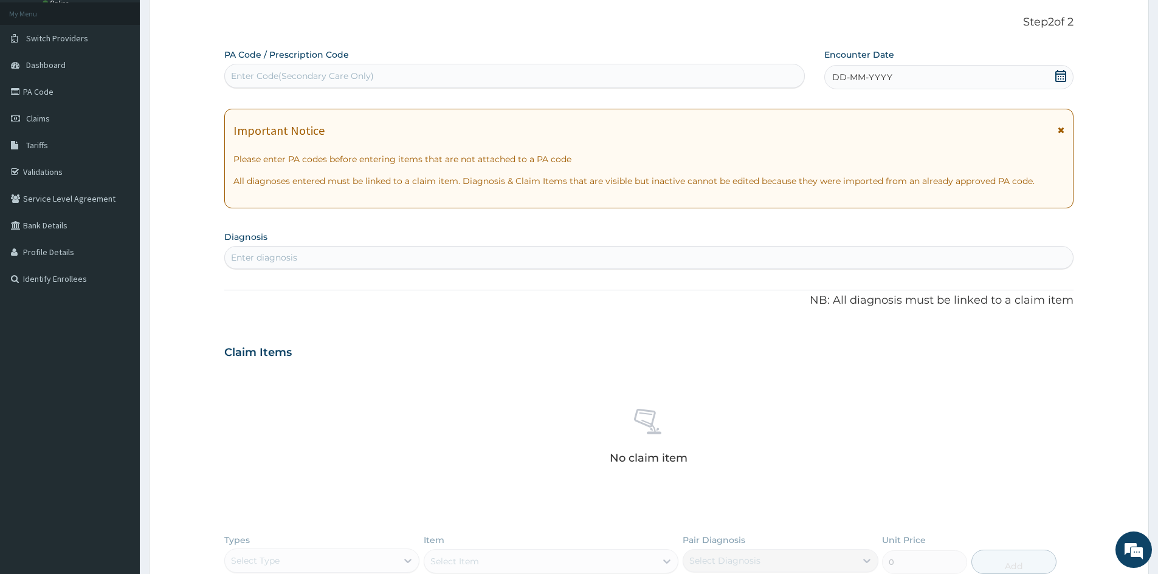
click at [351, 64] on div "Enter Code(Secondary Care Only)" at bounding box center [514, 76] width 581 height 24
paste input "PA/47D6DD"
type input "PA/47D6DD"
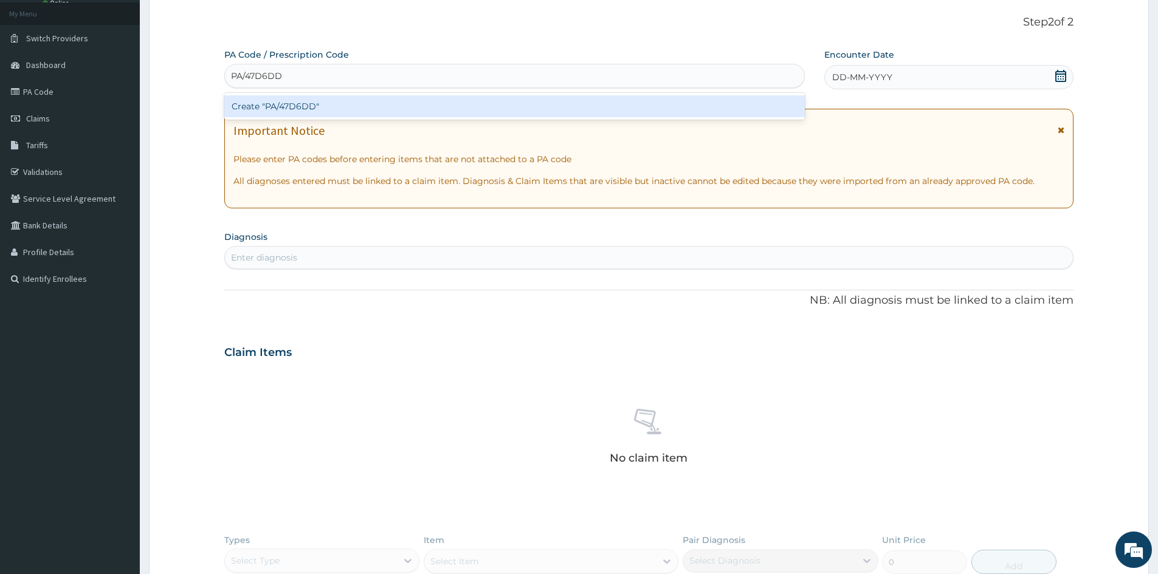
click at [335, 102] on div "Create "PA/47D6DD"" at bounding box center [514, 106] width 581 height 22
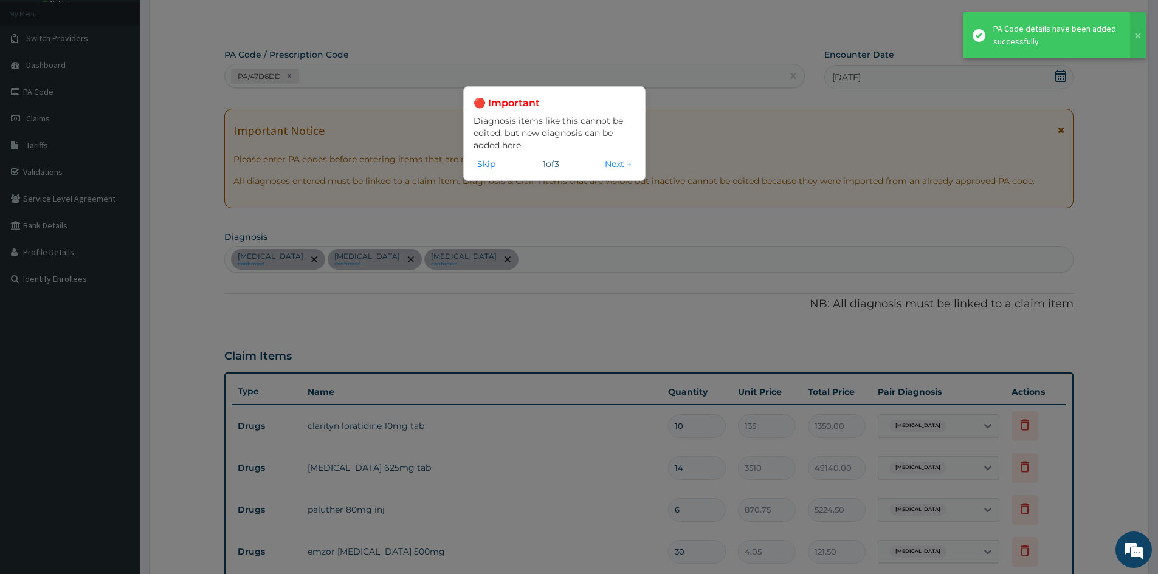
scroll to position [374, 0]
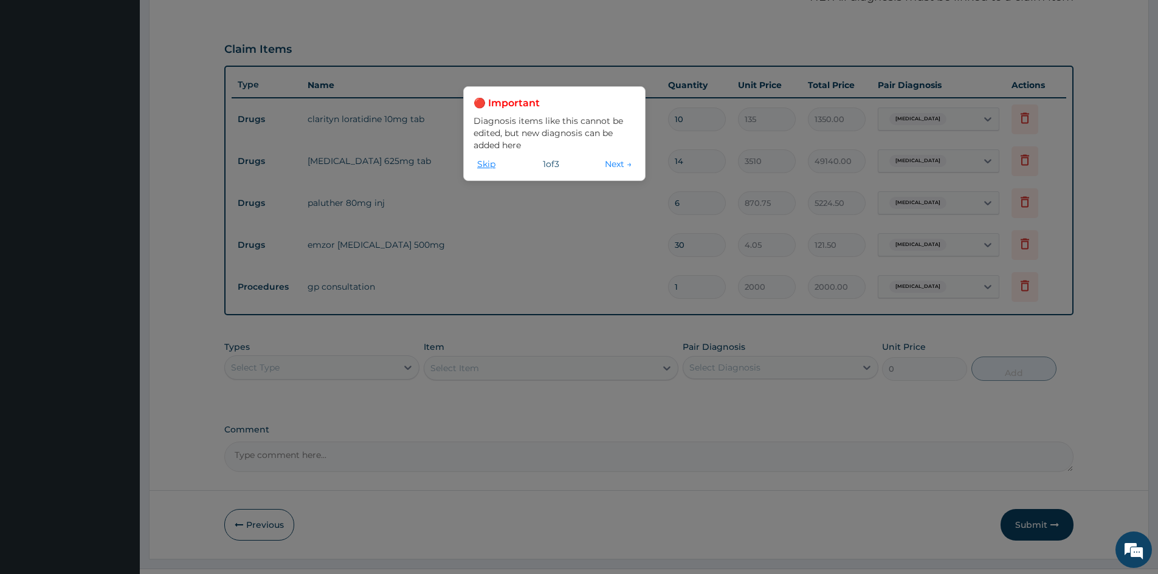
click at [488, 159] on button "Skip" at bounding box center [487, 163] width 26 height 13
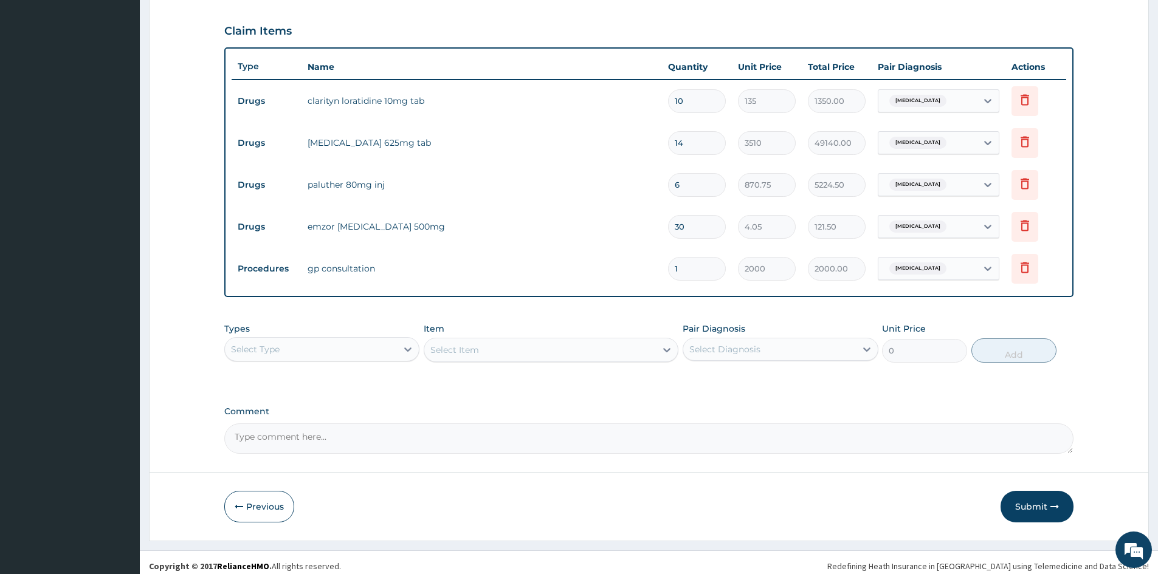
scroll to position [400, 0]
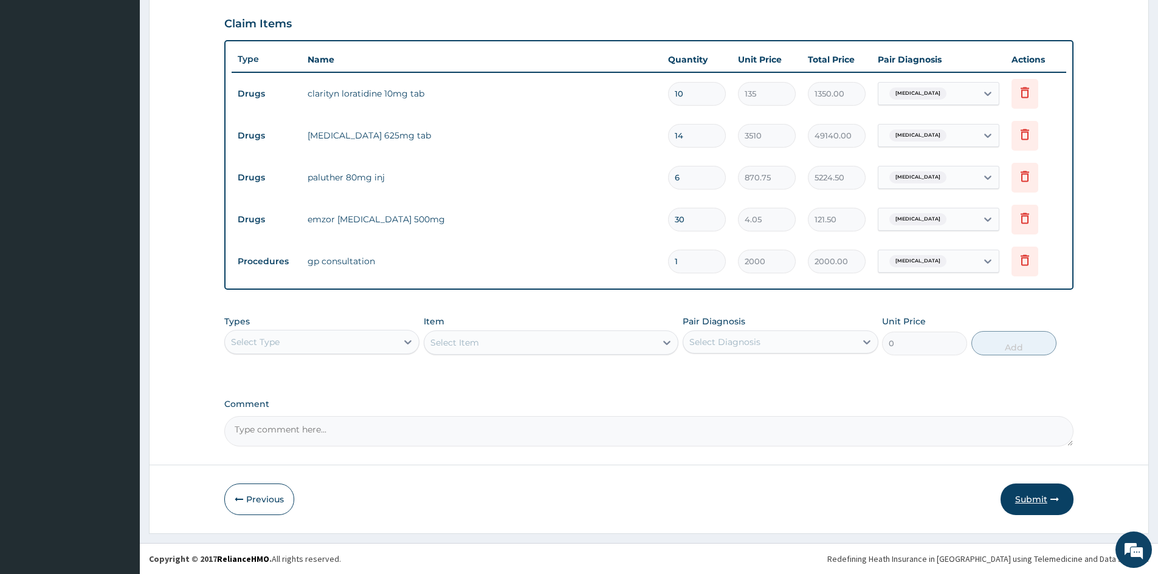
click at [1032, 502] on button "Submit" at bounding box center [1037, 500] width 73 height 32
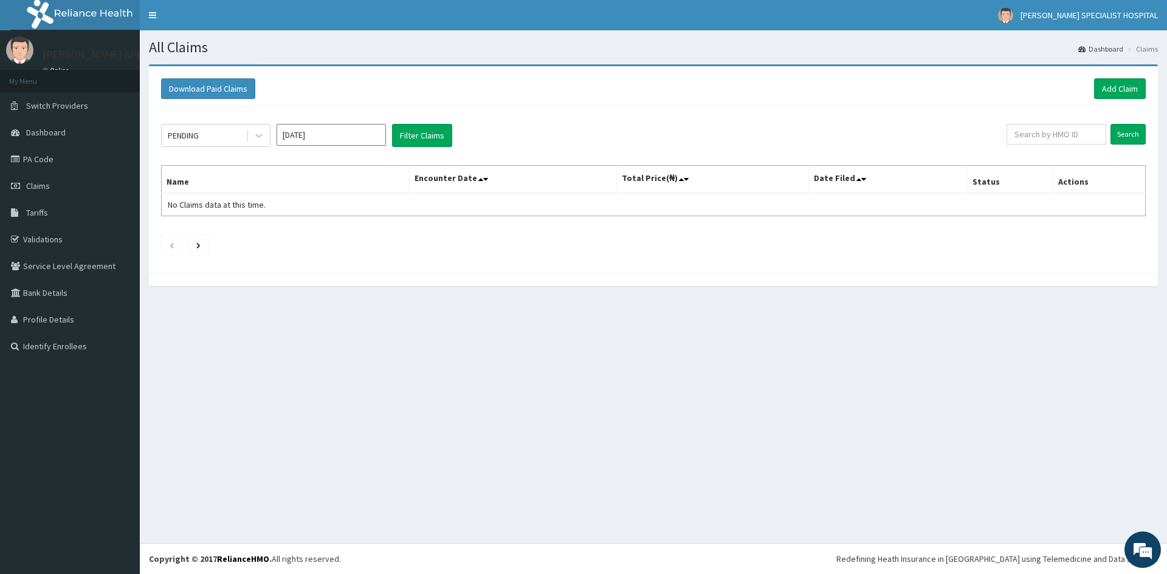
drag, startPoint x: 497, startPoint y: 142, endPoint x: 695, endPoint y: 346, distance: 284.2
drag, startPoint x: 329, startPoint y: 460, endPoint x: 329, endPoint y: 451, distance: 9.1
click at [329, 453] on div "All Claims Dashboard Claims Download Paid Claims Add Claim × Note you can only …" at bounding box center [653, 286] width 1027 height 513
click at [1120, 86] on link "Add Claim" at bounding box center [1120, 88] width 52 height 21
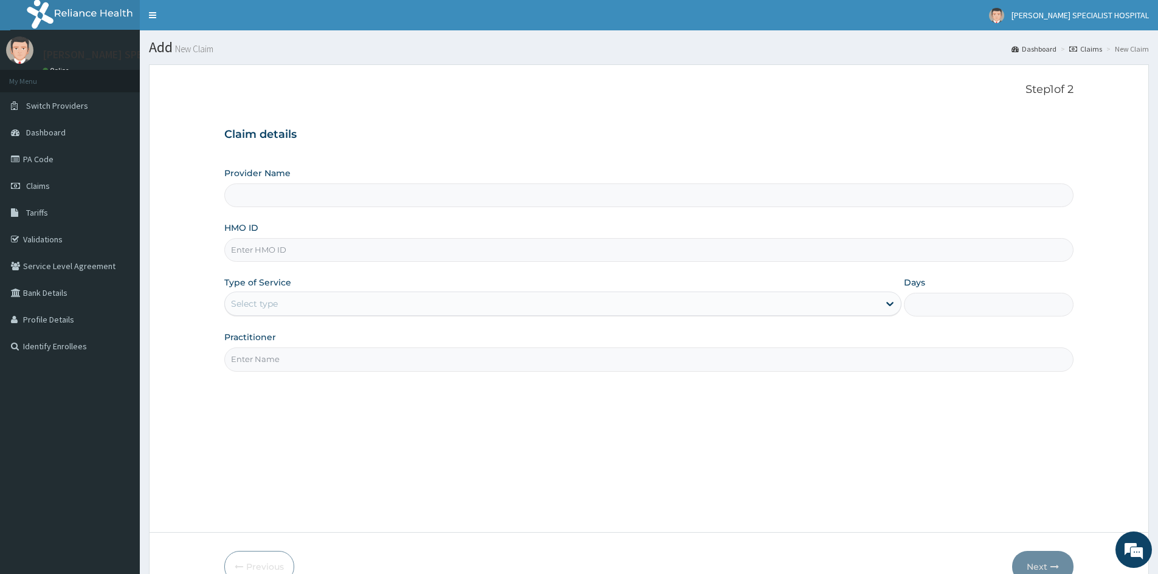
type input "[PERSON_NAME][GEOGRAPHIC_DATA]"
click at [243, 258] on input "HMO ID" at bounding box center [648, 250] width 849 height 24
paste input "MEP/10006/A"
type input "MEP/10006/A"
click at [263, 305] on div "Select type" at bounding box center [254, 304] width 47 height 12
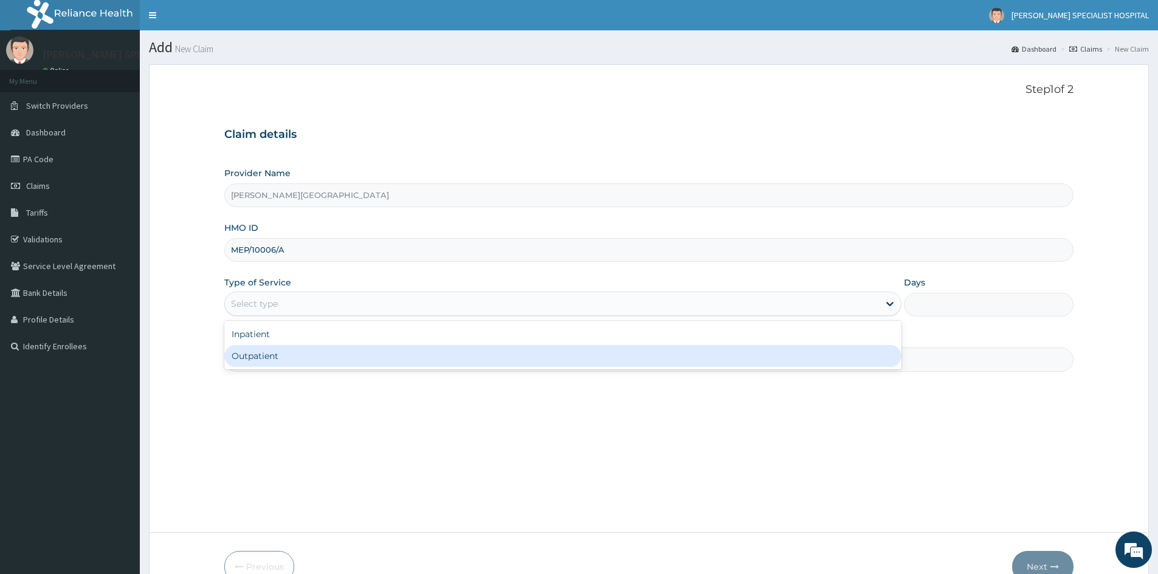
click at [250, 366] on div "Outpatient" at bounding box center [562, 356] width 677 height 22
type input "1"
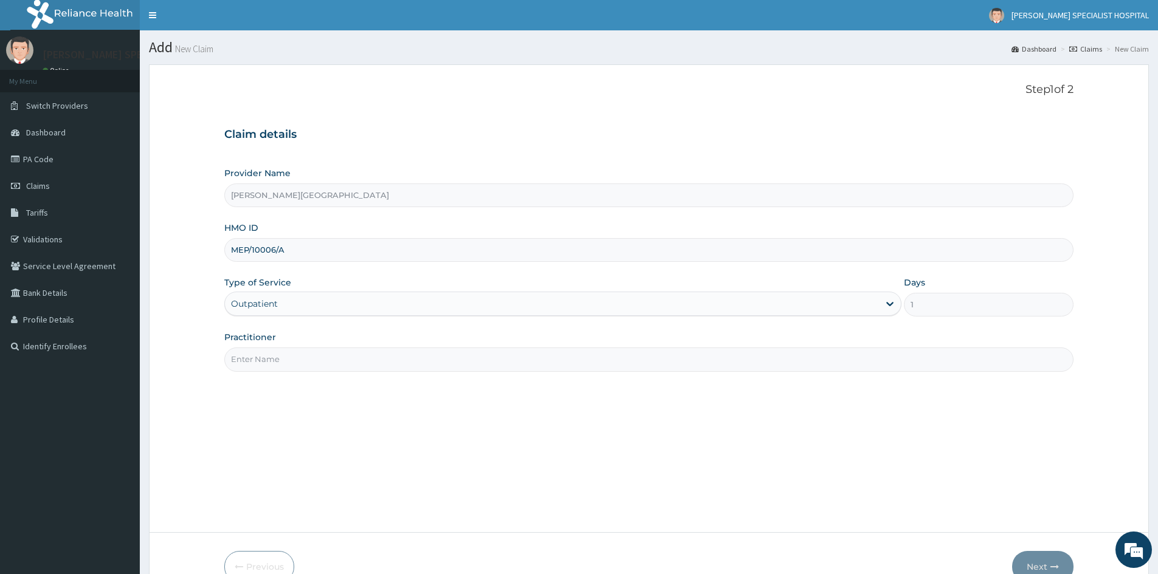
click at [253, 364] on input "Practitioner" at bounding box center [648, 360] width 849 height 24
type input "DR UDEALOR PETER"
click at [1049, 570] on button "Next" at bounding box center [1042, 567] width 61 height 32
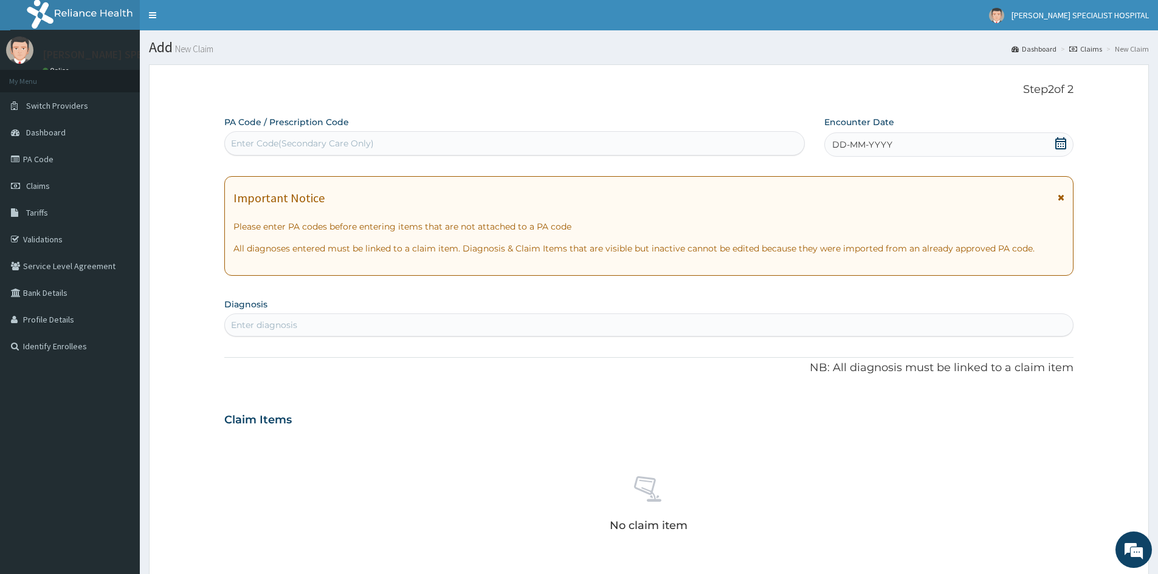
click at [333, 147] on div "Enter Code(Secondary Care Only)" at bounding box center [302, 143] width 143 height 12
paste input "PA/0A0248"
type input "PA/0A0248"
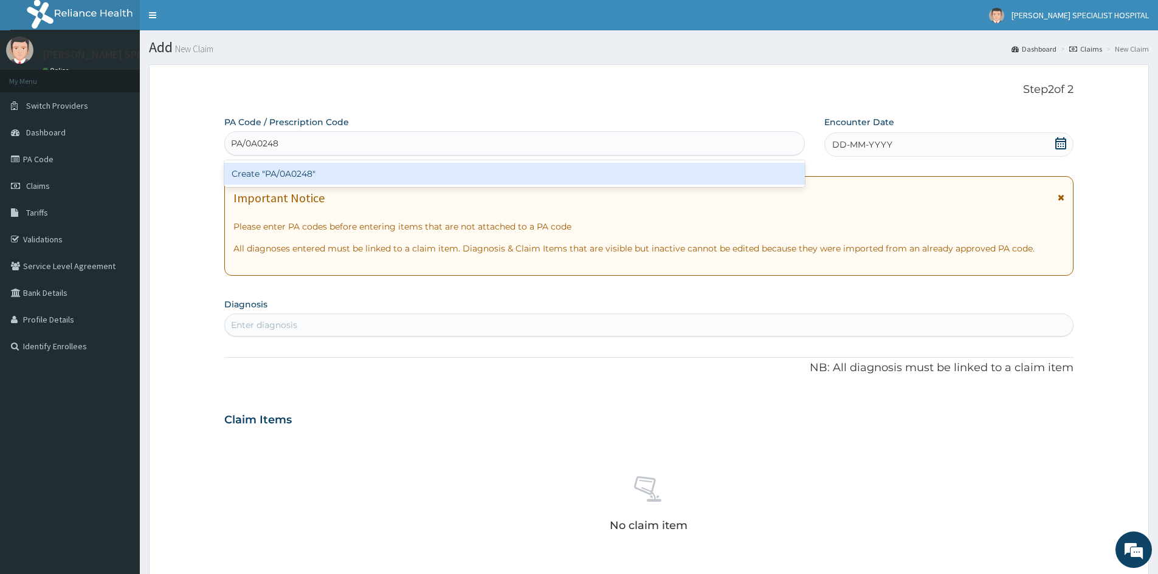
click at [334, 172] on div "Create "PA/0A0248"" at bounding box center [514, 174] width 581 height 22
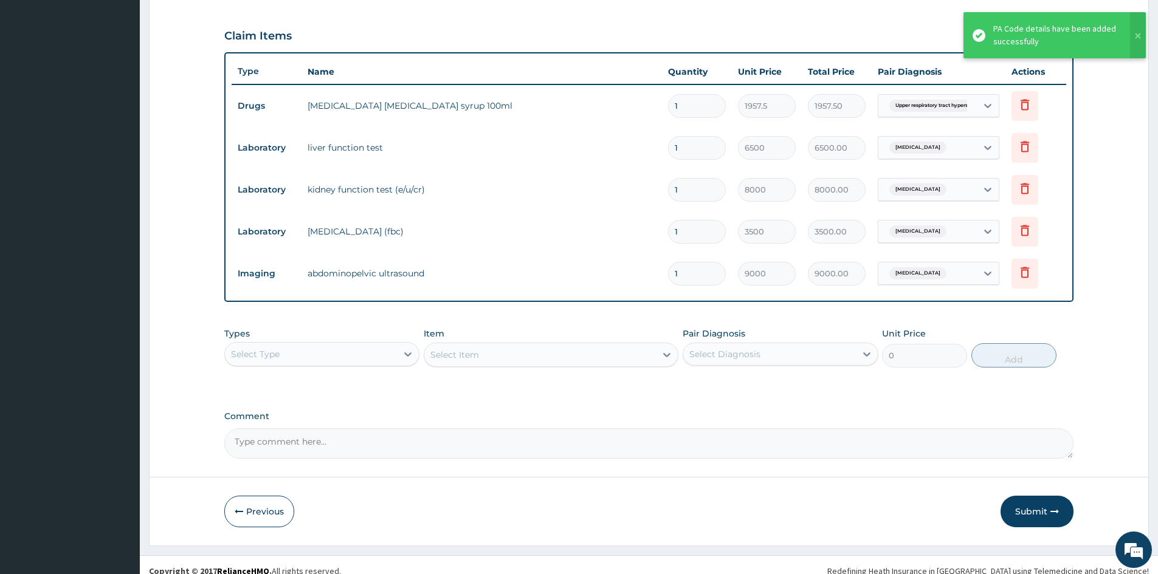
scroll to position [400, 0]
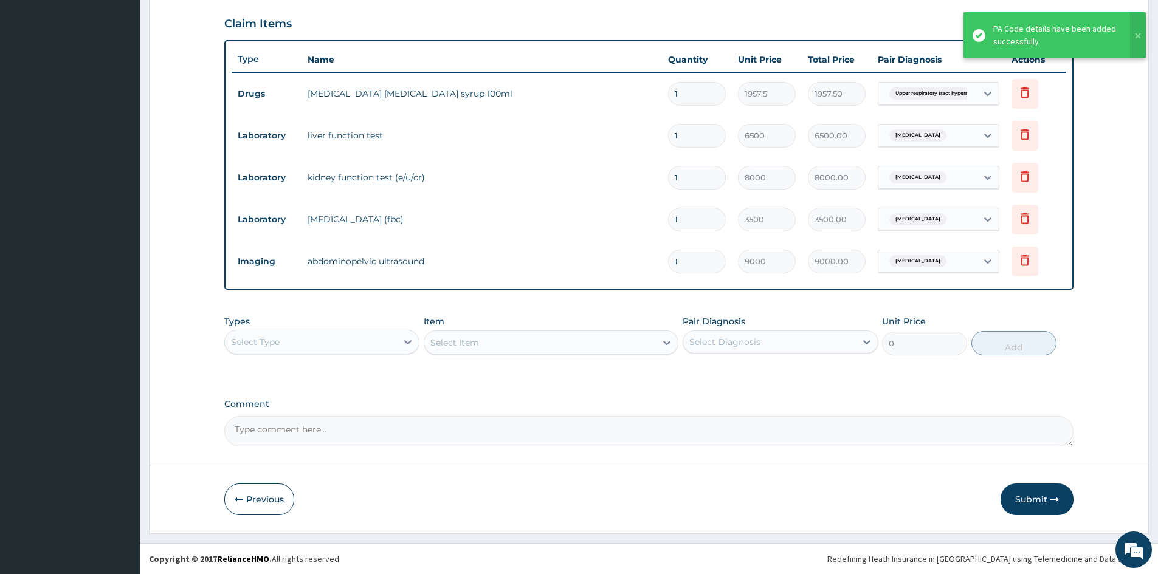
click at [1032, 503] on button "Submit" at bounding box center [1037, 500] width 73 height 32
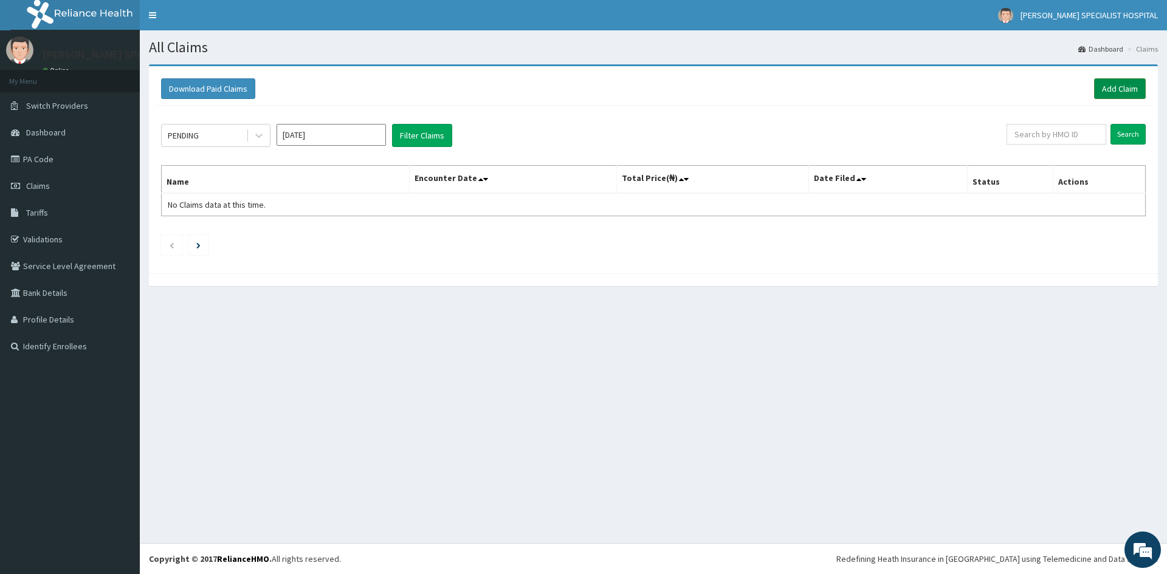
click at [1133, 86] on link "Add Claim" at bounding box center [1120, 88] width 52 height 21
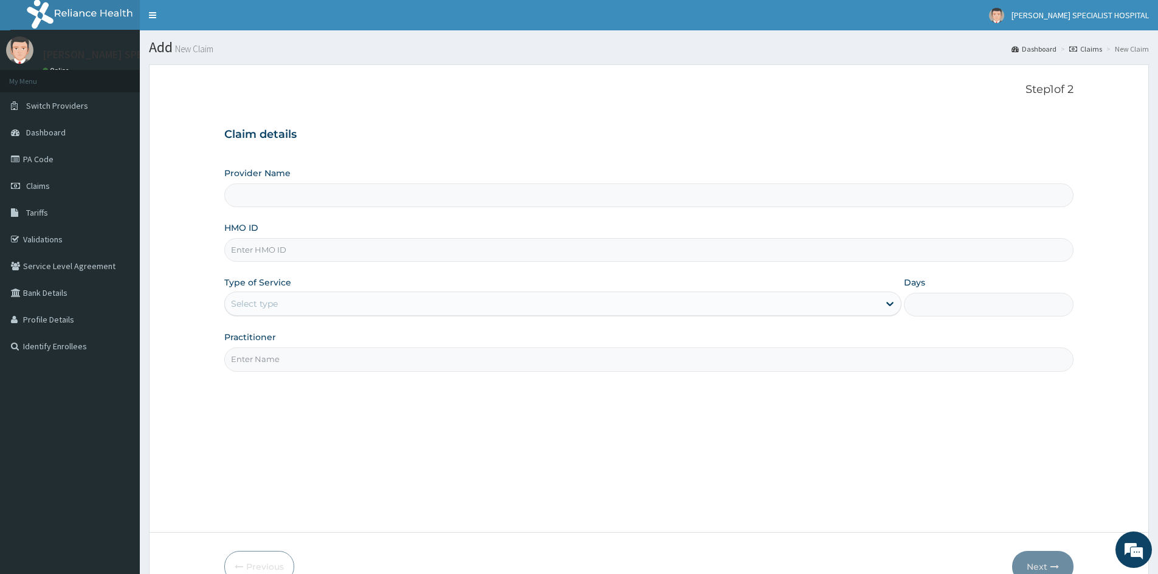
click at [277, 252] on input "HMO ID" at bounding box center [648, 250] width 849 height 24
paste input "MEP/10006/A"
type input "MEP/10006/A"
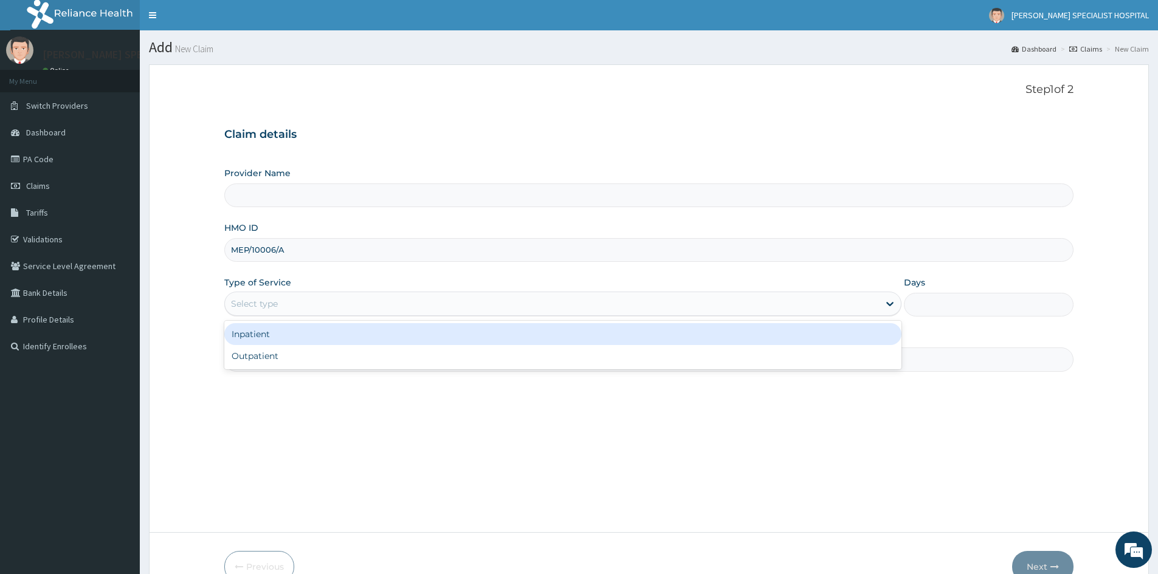
click at [282, 302] on div "Select type" at bounding box center [552, 303] width 654 height 19
type input "[PERSON_NAME][GEOGRAPHIC_DATA]"
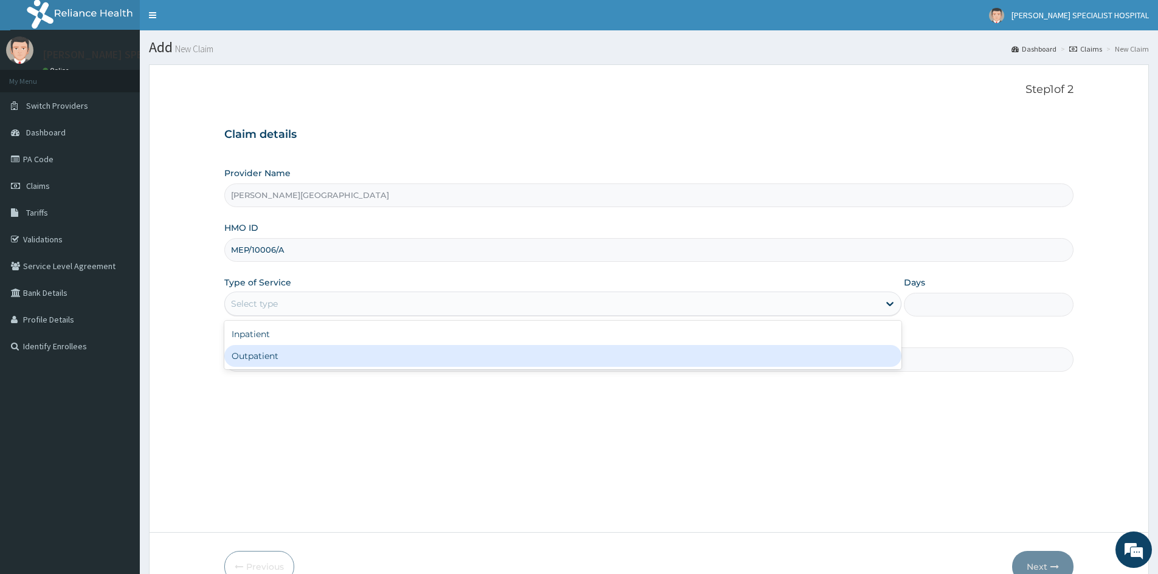
click at [271, 356] on div "Outpatient" at bounding box center [562, 356] width 677 height 22
type input "1"
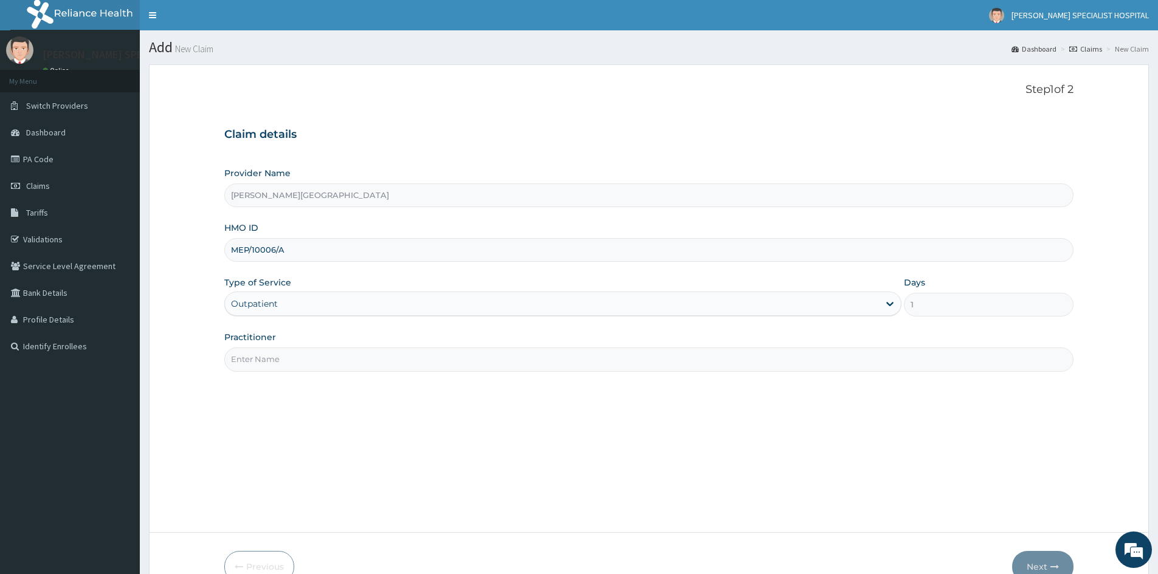
click at [271, 356] on input "Practitioner" at bounding box center [648, 360] width 849 height 24
type input "DR [PERSON_NAME]"
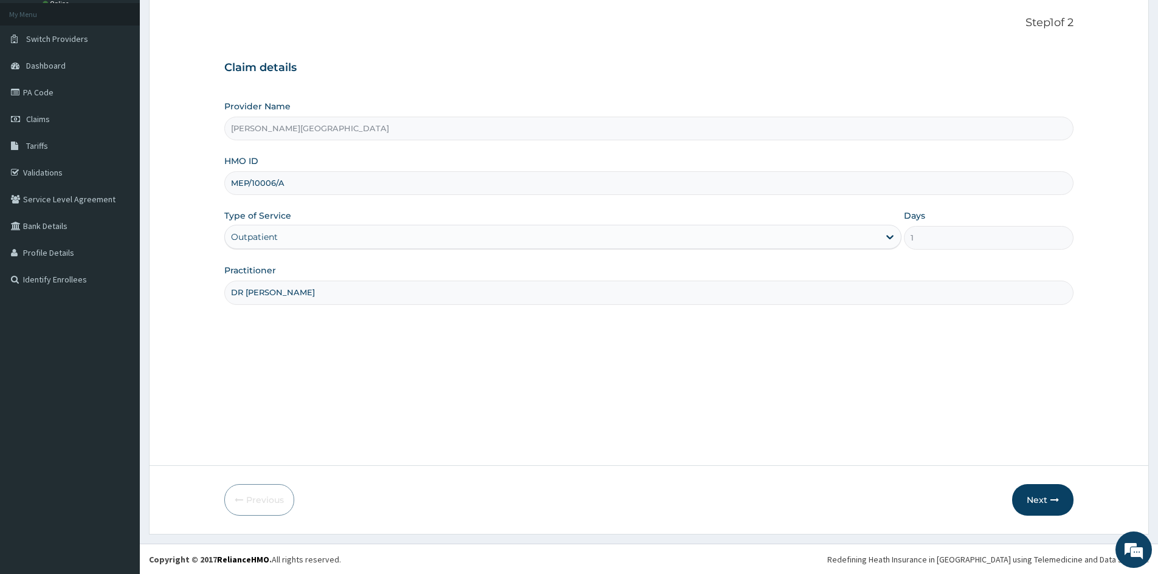
scroll to position [67, 0]
click at [1035, 503] on button "Next" at bounding box center [1042, 500] width 61 height 32
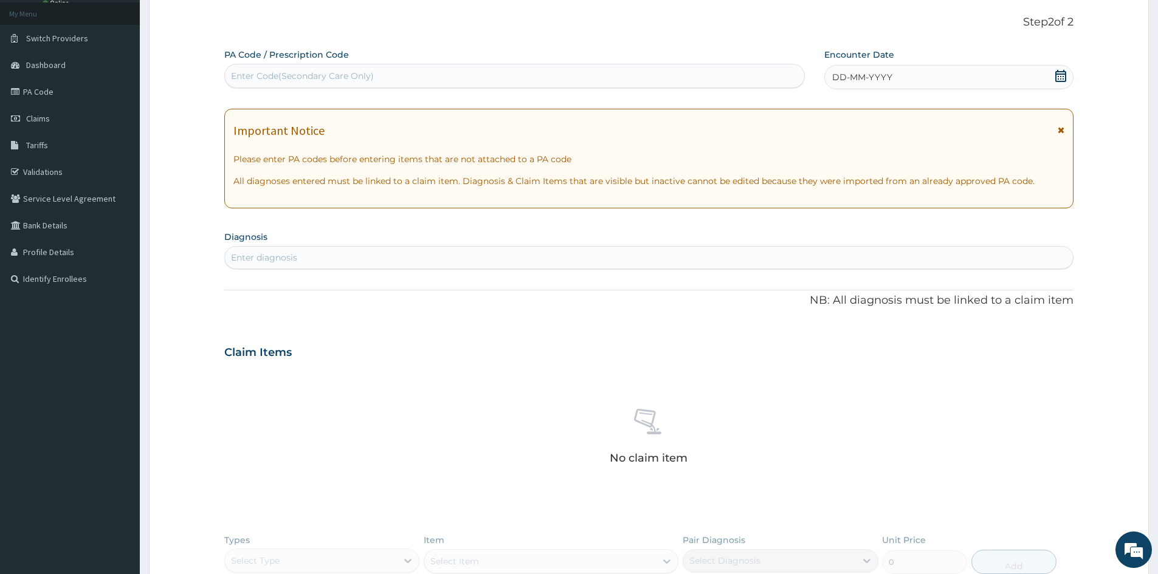
scroll to position [0, 0]
click at [286, 75] on div "Enter Code(Secondary Care Only)" at bounding box center [302, 76] width 143 height 12
paste input "PA/0A0248"
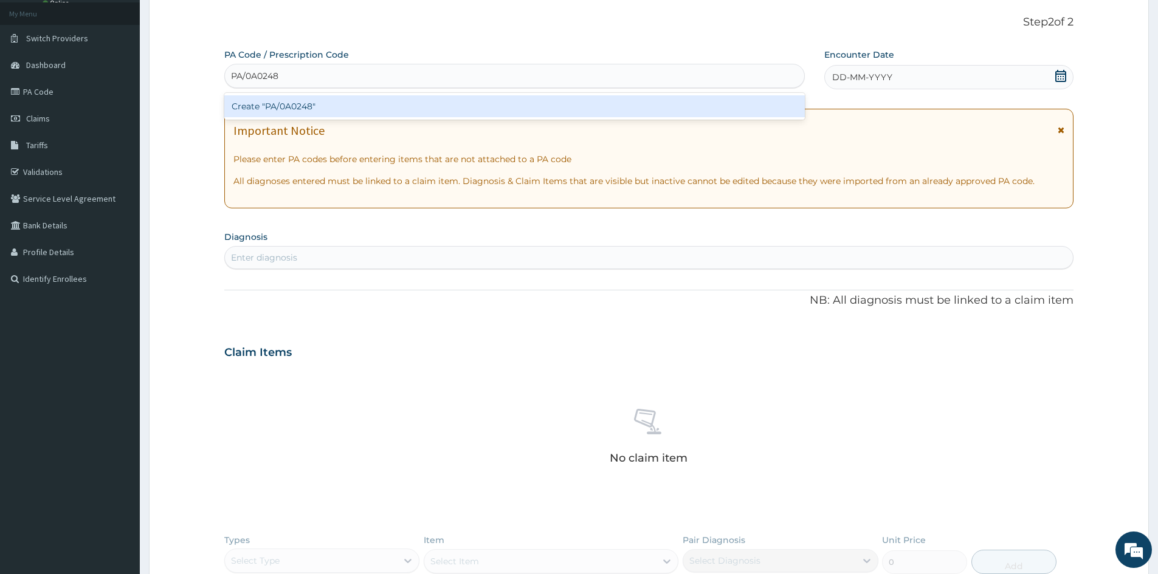
type input "PA/0A0248"
click at [288, 99] on div "Create "PA/0A0248"" at bounding box center [514, 106] width 581 height 22
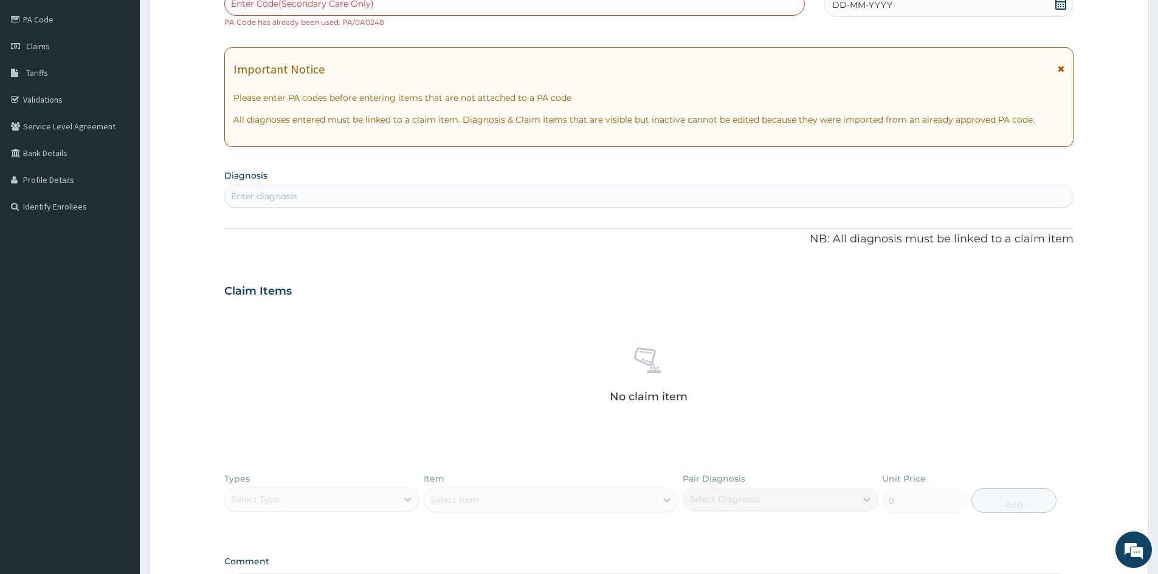
scroll to position [250, 0]
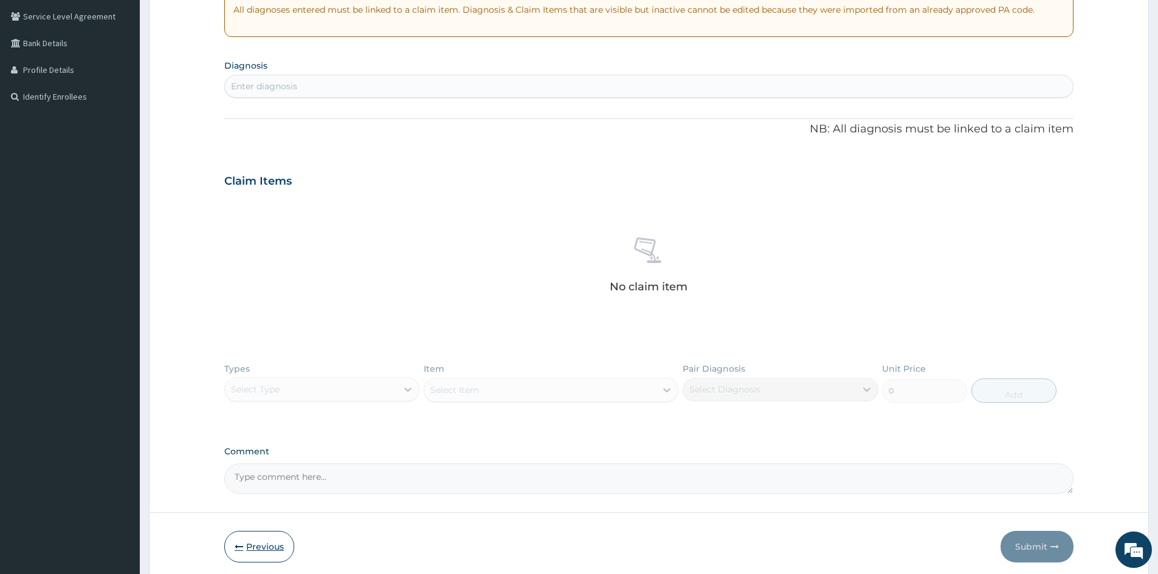
click at [248, 548] on button "Previous" at bounding box center [259, 547] width 70 height 32
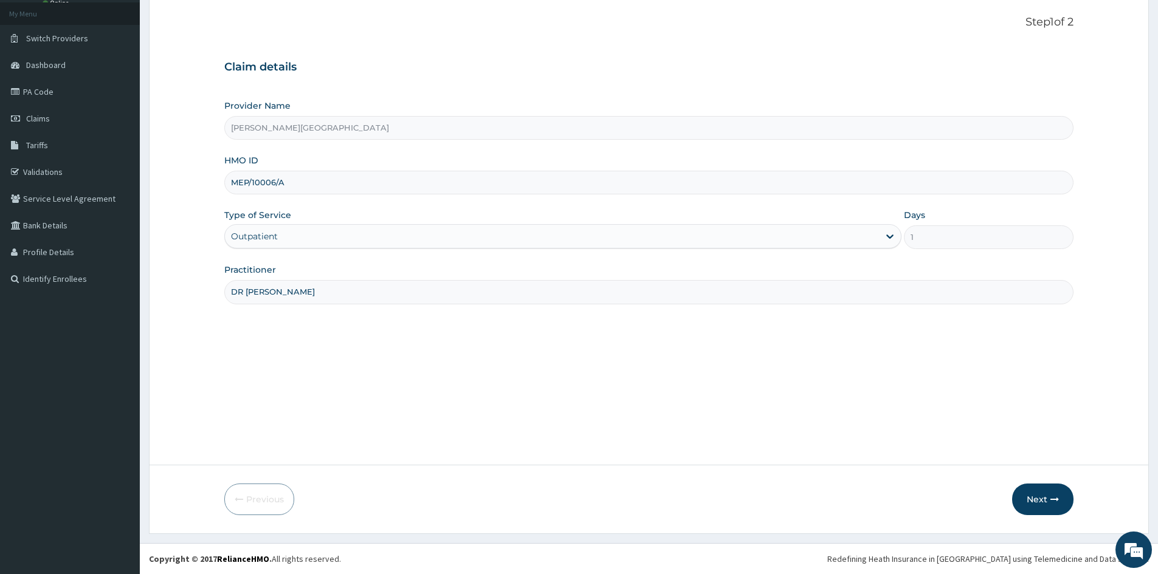
scroll to position [67, 0]
drag, startPoint x: 288, startPoint y: 178, endPoint x: 218, endPoint y: 187, distance: 70.5
click at [205, 187] on form "Step 1 of 2 Claim details Provider Name [PERSON_NAME] Specialist Hospital HMO I…" at bounding box center [649, 265] width 1000 height 537
paste input "C/11408/B"
click at [1040, 498] on button "Next" at bounding box center [1042, 500] width 61 height 32
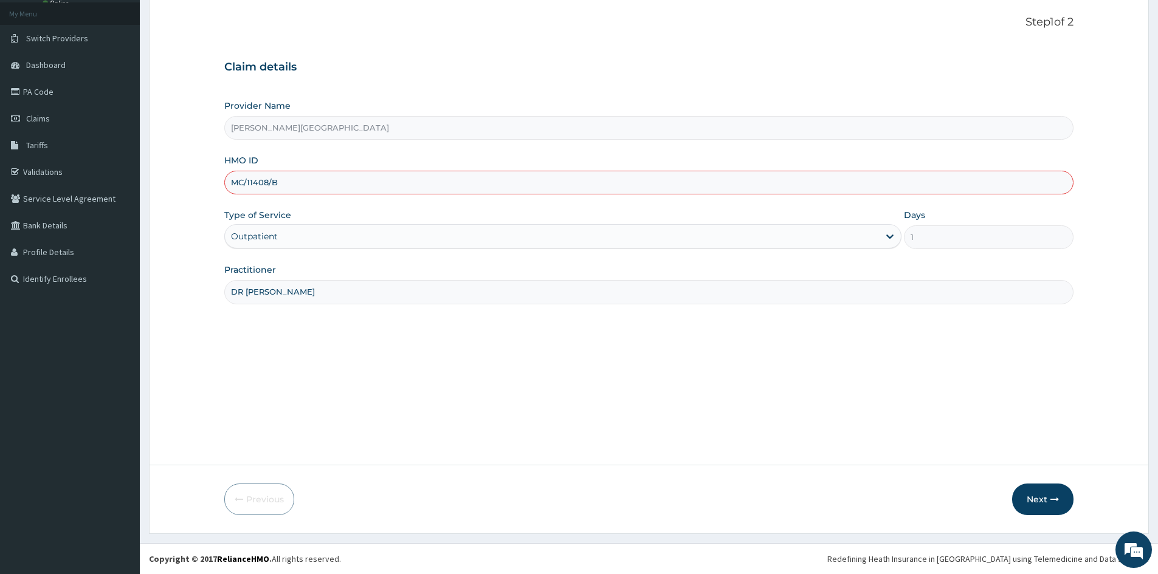
drag, startPoint x: 278, startPoint y: 183, endPoint x: 234, endPoint y: 184, distance: 43.8
click at [234, 184] on input "MC/11408/B" at bounding box center [648, 183] width 849 height 24
click at [232, 183] on input "MC/11408/B" at bounding box center [648, 183] width 849 height 24
type input "FMC/11408/B"
click at [1040, 500] on button "Next" at bounding box center [1042, 500] width 61 height 32
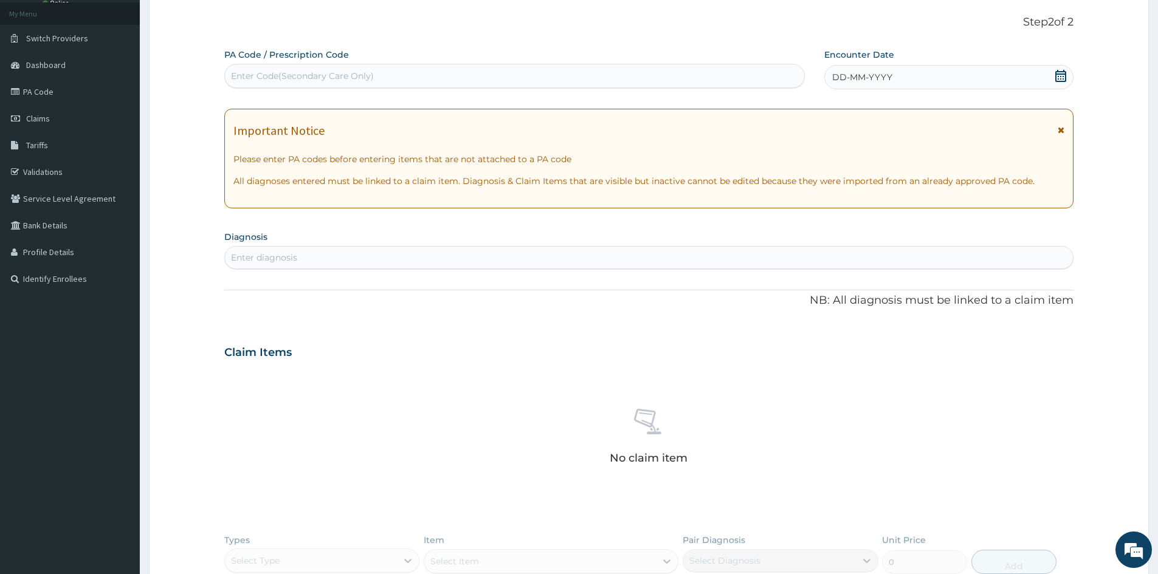
click at [308, 78] on div "Enter Code(Secondary Care Only)" at bounding box center [302, 76] width 143 height 12
paste input "PA/6B064B"
type input "PA/6B064B"
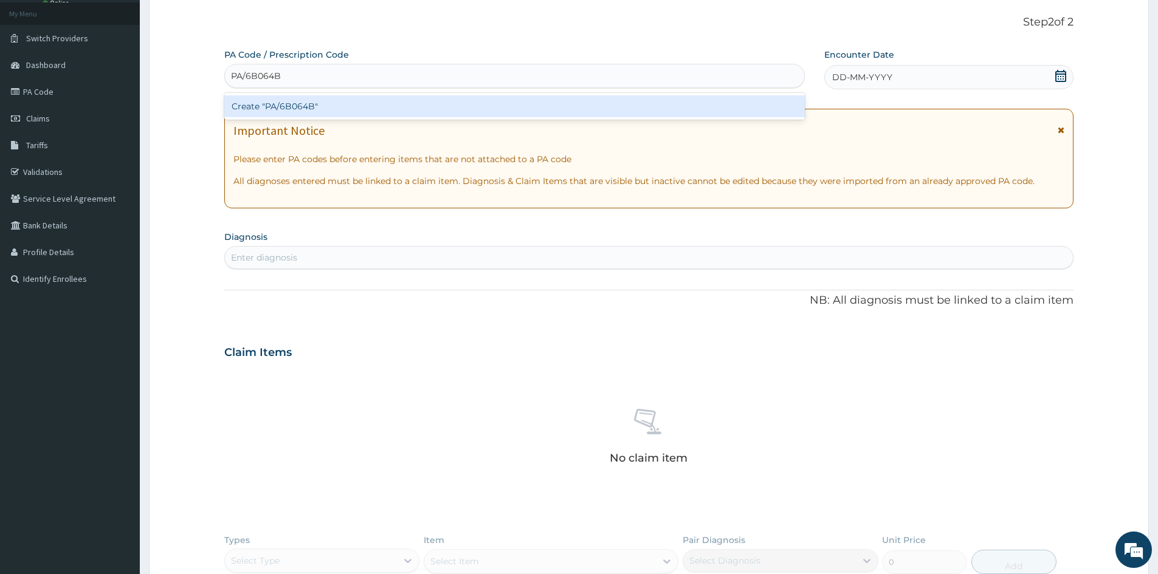
click at [300, 112] on div "Create "PA/6B064B"" at bounding box center [514, 106] width 581 height 22
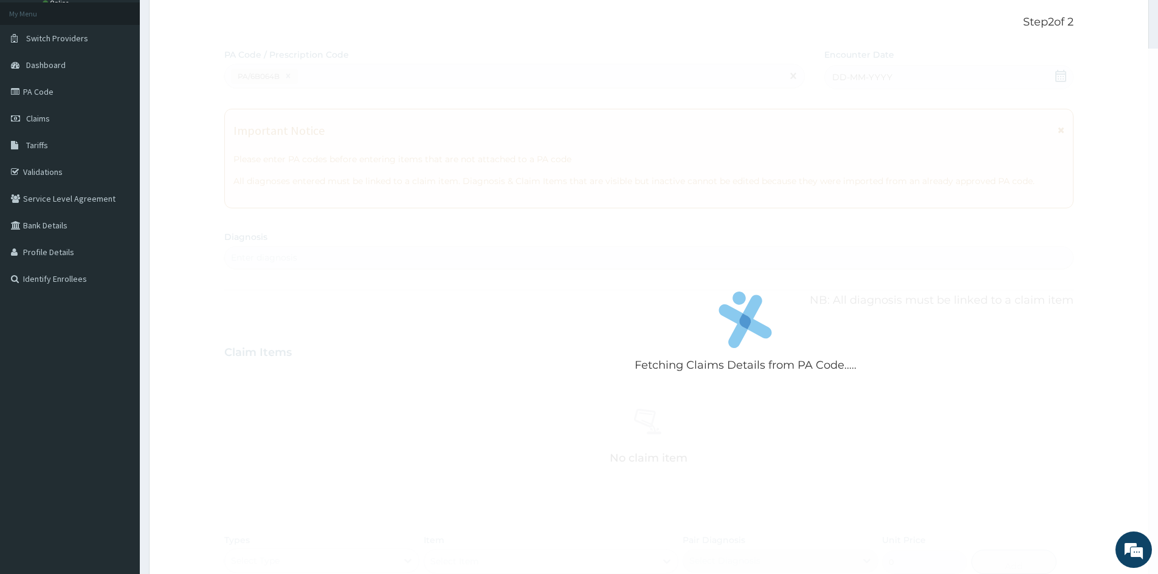
scroll to position [374, 0]
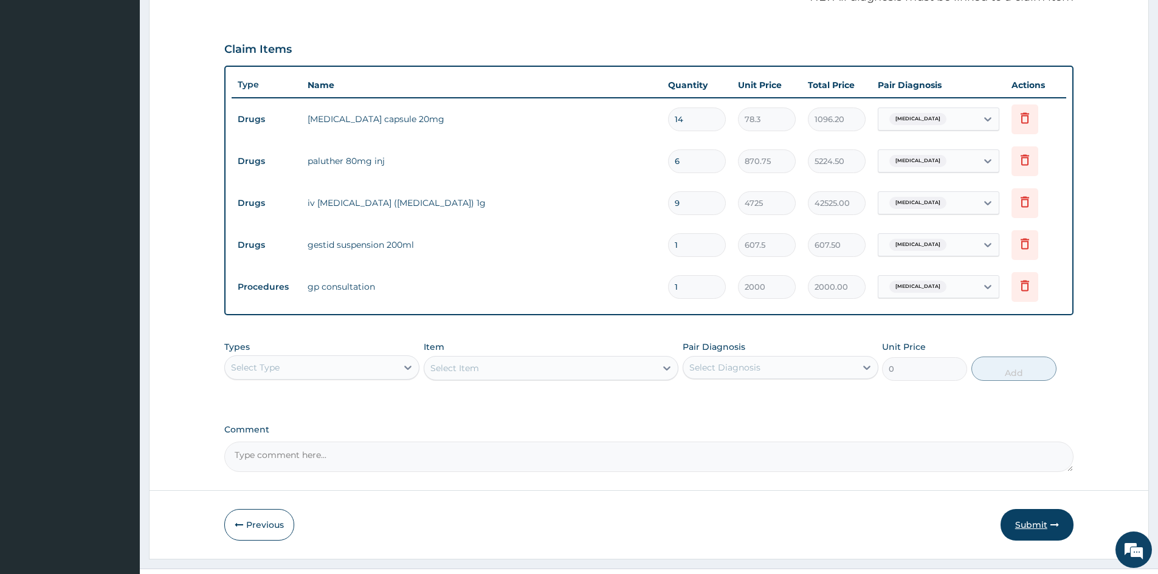
click at [1025, 516] on button "Submit" at bounding box center [1037, 525] width 73 height 32
